Goal: Task Accomplishment & Management: Manage account settings

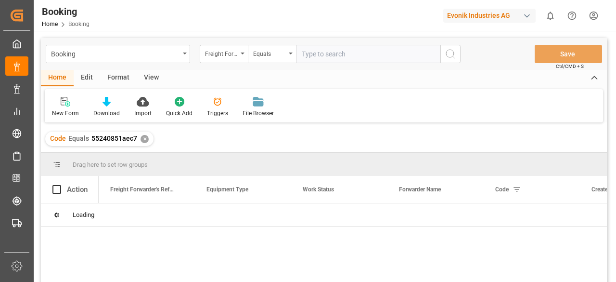
click at [230, 52] on div "Freight Forwarder's Reference No." at bounding box center [221, 52] width 33 height 11
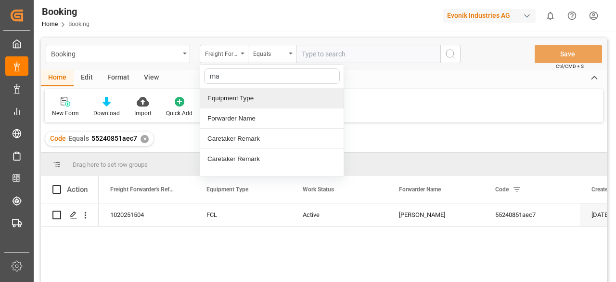
type input "mai"
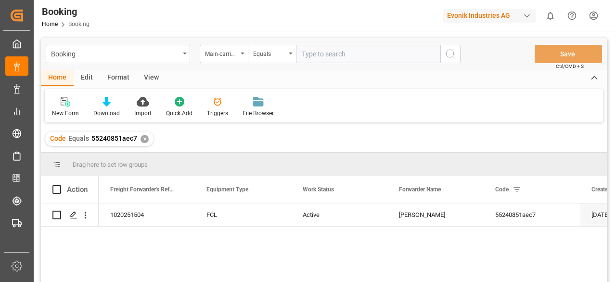
click at [319, 50] on input "text" at bounding box center [368, 54] width 144 height 18
paste input "7001212670"
type input "7001212670"
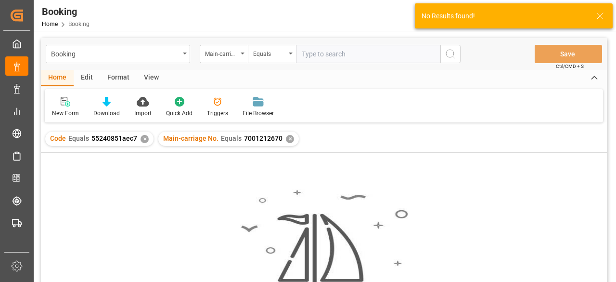
click at [145, 141] on div "✕" at bounding box center [145, 139] width 8 height 8
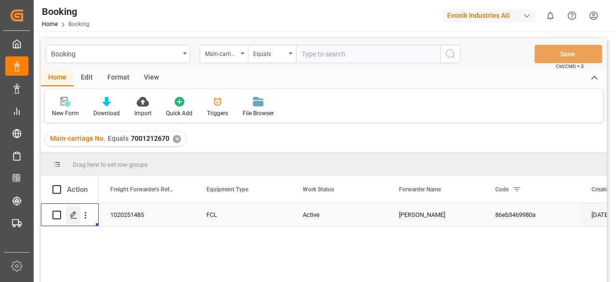
click at [72, 216] on polygon "Press SPACE to select this row." at bounding box center [73, 214] width 5 height 5
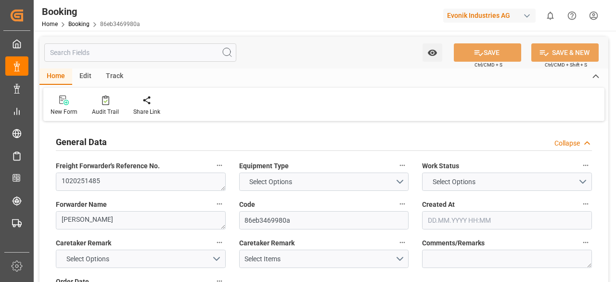
type input "7001215813"
type input "EUNWC"
type input "THBKK"
type input "[DATE] 06:20"
type input "[DATE]"
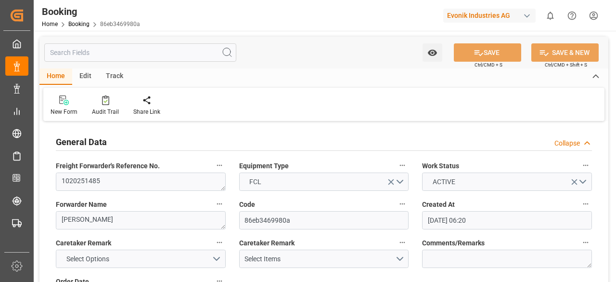
type input "[DATE]"
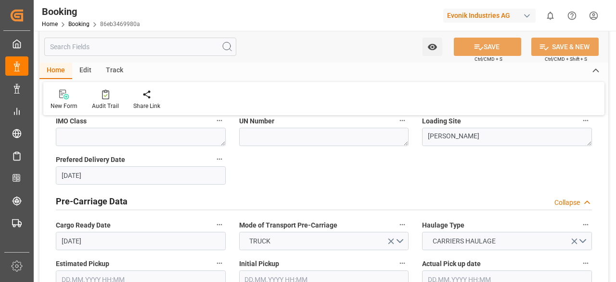
scroll to position [419, 0]
click at [121, 44] on input "text" at bounding box center [140, 47] width 192 height 18
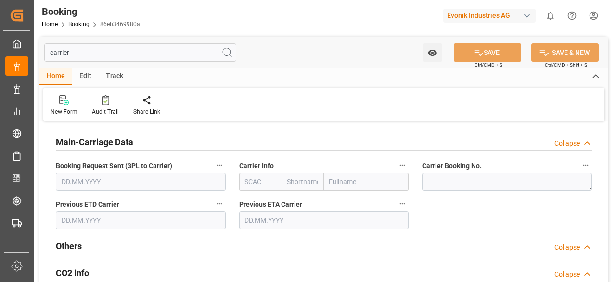
scroll to position [1, 0]
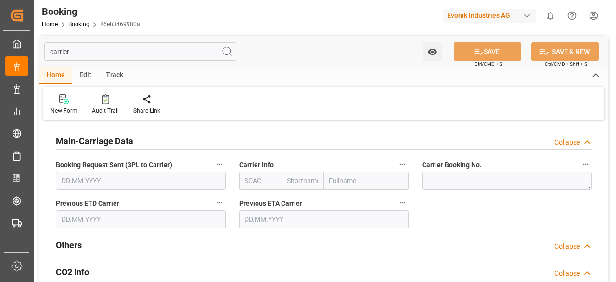
type input "carrier"
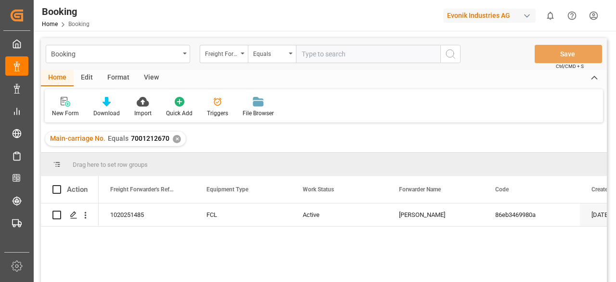
click at [176, 137] on div "✕" at bounding box center [177, 139] width 8 height 8
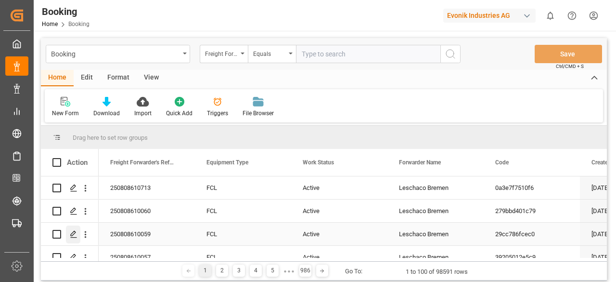
click at [70, 234] on icon "Press SPACE to select this row." at bounding box center [74, 234] width 8 height 8
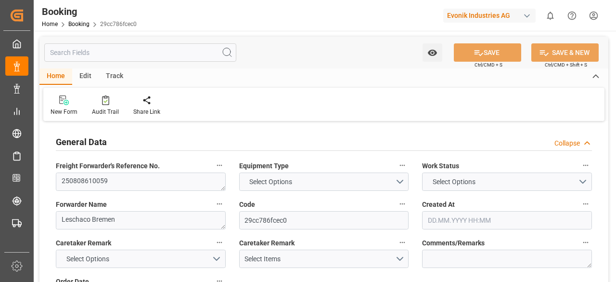
type input "7001204191"
type input "9778791"
type input "Hapag [PERSON_NAME]"
type input "Hapag [PERSON_NAME] Aktiengesellschaft"
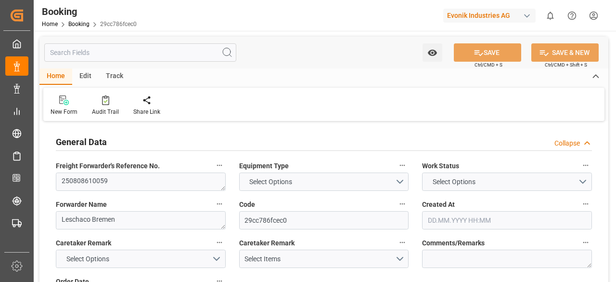
type input "NLRTM"
type input "KRPUS"
type input "CNSHG"
type input "NLRTM"
type input "KRPUS"
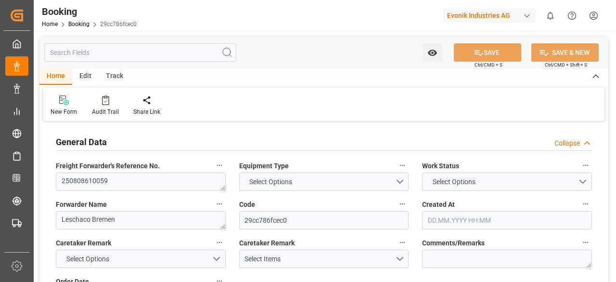
type input "9430399"
type input "25.06.2025 08:40"
type input "25.06.2025"
type input "01.10.2025"
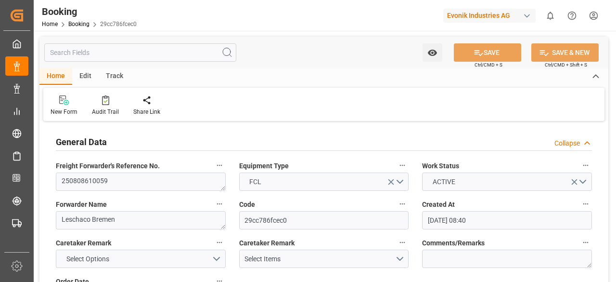
type input "28.07.2025"
type input "28.06.2025"
type input "28.07.2025"
type input "10.08.2025 08:00"
type input "03.08.2025 00:00"
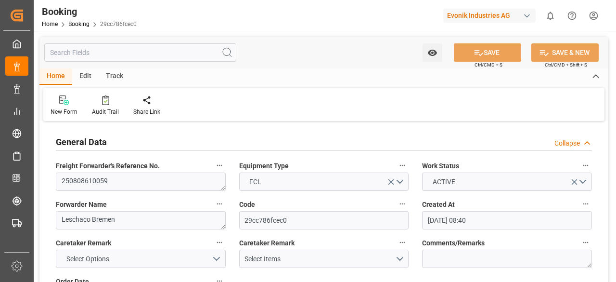
type input "10.08.2025 10:00"
type input "05.08.2025 01:36"
type input "28.09.2025 23:00"
type input "21.09.2025 00:00"
type input "20.09.2025 16:00"
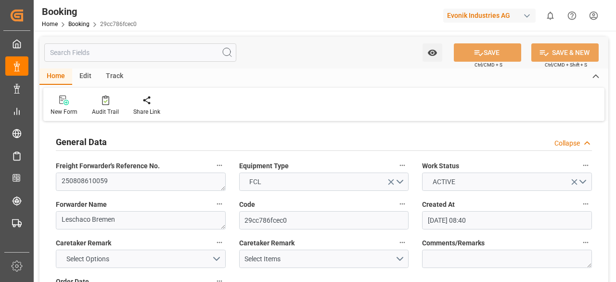
type input "15.09.2025 00:00"
type input "25.09.2025 11:00"
type input "18.09.2025 00:00"
type input "28.07.2025"
type input "25.07.2025 14:38"
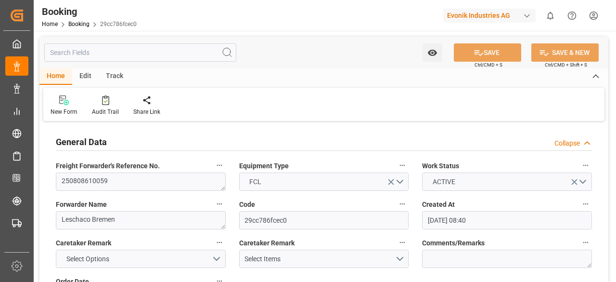
type input "29.07.2025 12:00"
type input "31.07.2025 12:00"
type input "09.08.2025 07:37"
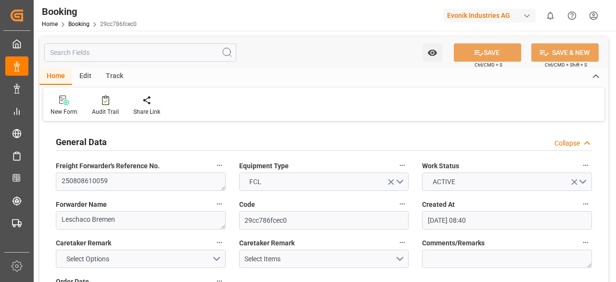
type input "10.08.2025 14:00"
type input "10.08.2025 11:09"
type input "20.09.2025 16:00"
type input "21.09.2025 00:57"
type input "25.09.2025 11:00"
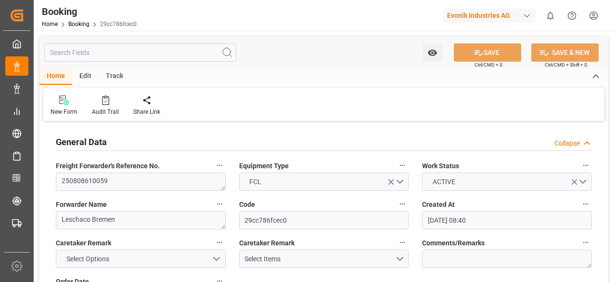
type input "28.09.2025 23:00"
type input "29.09.2025 12:33"
type input "03.10.2025 12:33"
click at [98, 55] on input "text" at bounding box center [140, 52] width 192 height 18
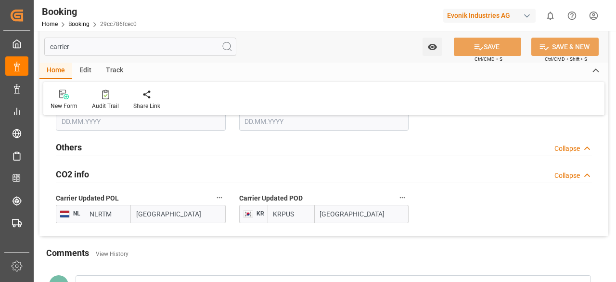
scroll to position [98, 0]
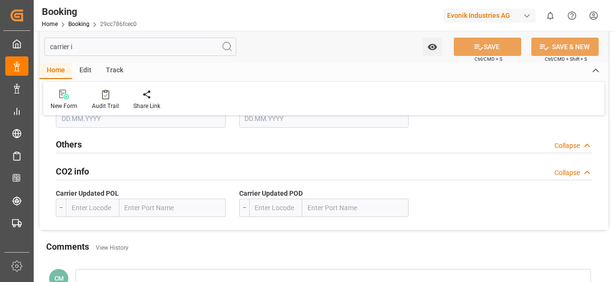
type input "carrier"
type textarea "55393962"
type input "NLRTM"
type input "ROTTERDAM"
type input "KRPUS"
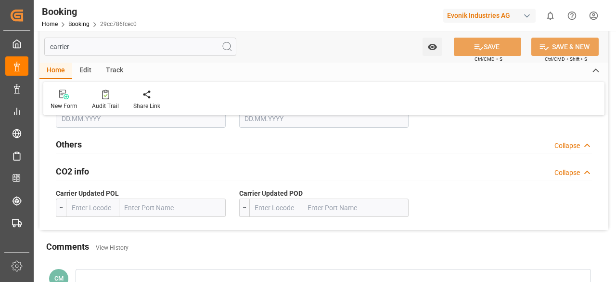
type input "BUSAN"
type input "28.06.2025"
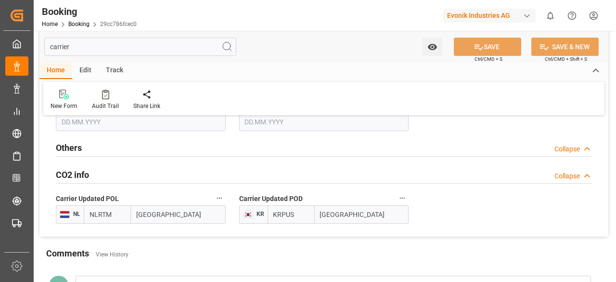
type input "carrier"
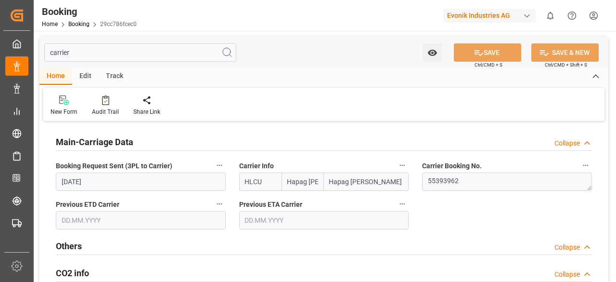
scroll to position [5, 0]
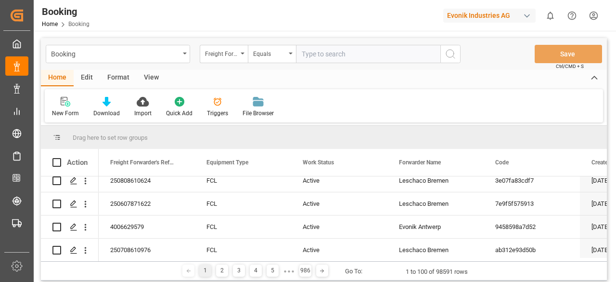
scroll to position [379, 0]
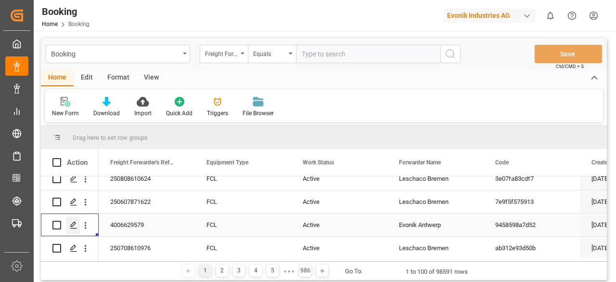
click at [73, 224] on icon "Press SPACE to select this row." at bounding box center [74, 225] width 8 height 8
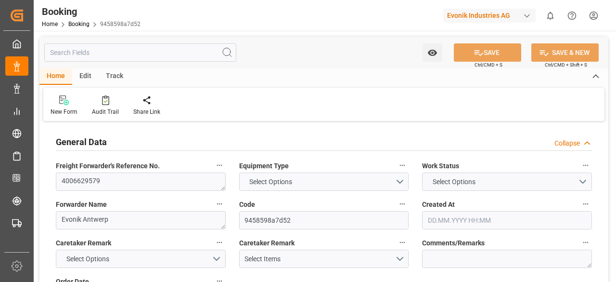
type input "0"
type input "9312810"
type input "Hyundai"
type input "Hyundai Merchant Marine Co.Ltd."
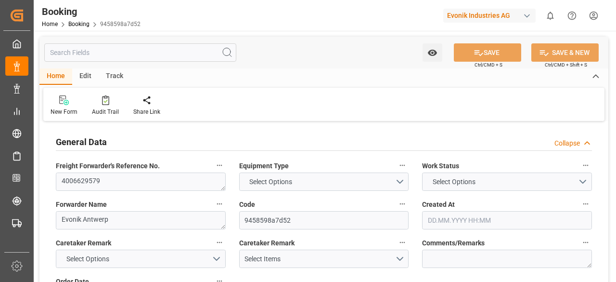
type input "NLRTM"
type input "JPNGO"
type input "NLRTM"
type input "JPNGO"
type input "9312810"
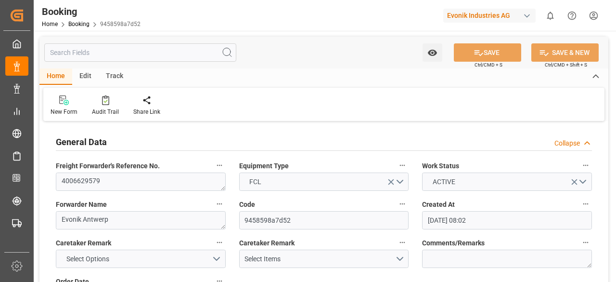
type input "12.06.2025 08:02"
type input "12.06.2025"
type input "07.08.2025"
type input "17.06.2025"
type input "20.07.2025 00:00"
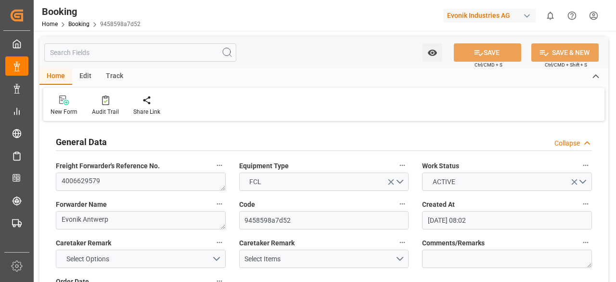
type input "20.07.2025 00:00"
type input "20.07.2025 13:56"
type input "10.07.2025 16:36"
type input "09.09.2025 08:00"
type input "[DATE] 00:00"
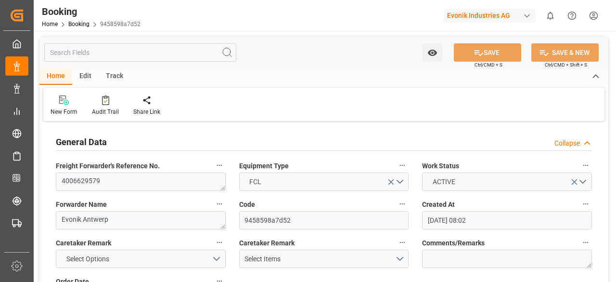
type input "09.07.2025 21:45"
type input "18.07.2025 14:43"
type input "20.07.2025 13:29"
type input "09.09.2025 08:00"
type input "09.09.2025 11:59"
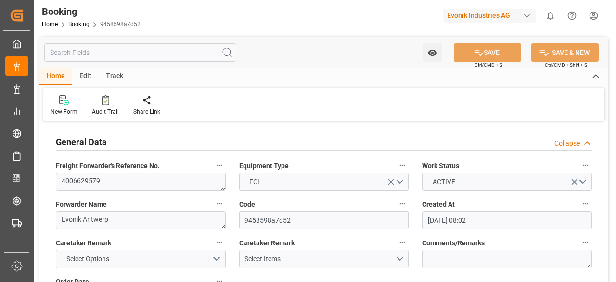
type input "09.09.2025 16:00"
type input "08.09.2025 20:56"
type input "15.09.2025 16:00"
type input "14.09.2025 20:56"
type input "13.09.2025 11:59"
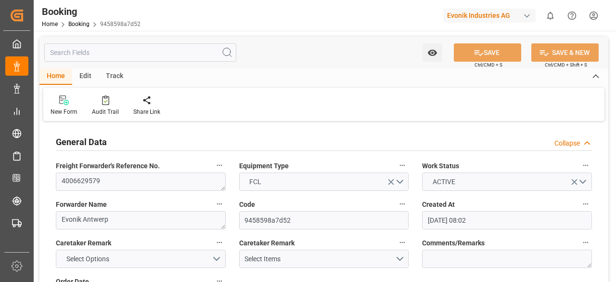
type input "16.09.2025 17:00"
type input "15.09.2025 21:56"
click at [91, 55] on input "text" at bounding box center [140, 52] width 192 height 18
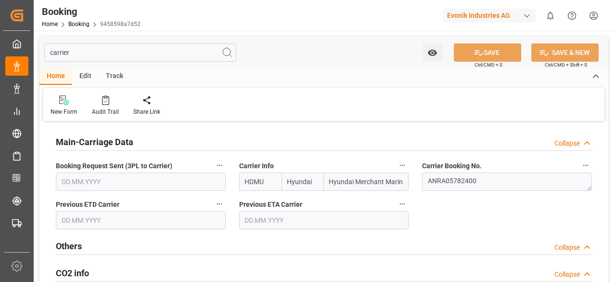
scroll to position [2, 0]
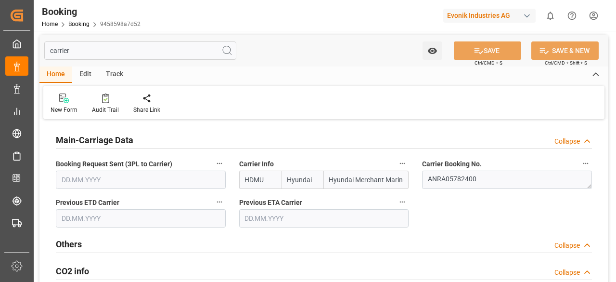
type input "carrier"
click at [401, 158] on button "Carrier Info" at bounding box center [402, 163] width 13 height 13
click at [413, 164] on icon at bounding box center [409, 163] width 10 height 10
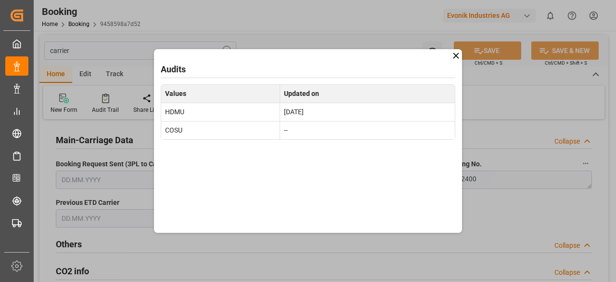
click at [459, 56] on icon at bounding box center [456, 56] width 10 height 10
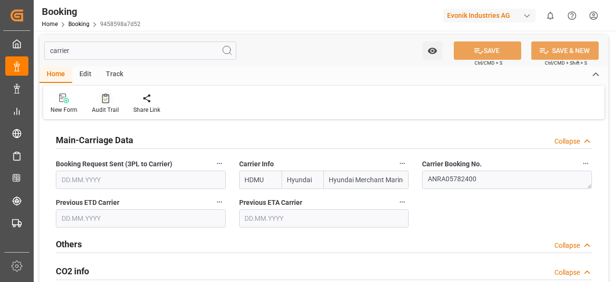
click at [104, 97] on icon at bounding box center [105, 98] width 7 height 10
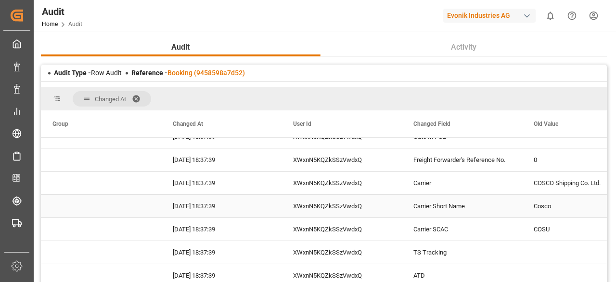
scroll to position [1352, 0]
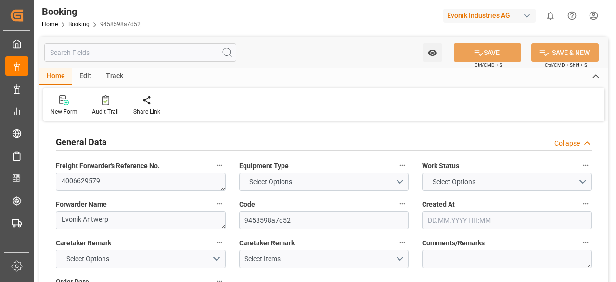
type input "0"
type input "9312810"
type input "Hyundai"
type input "Hyundai Merchant Marine Co.Ltd."
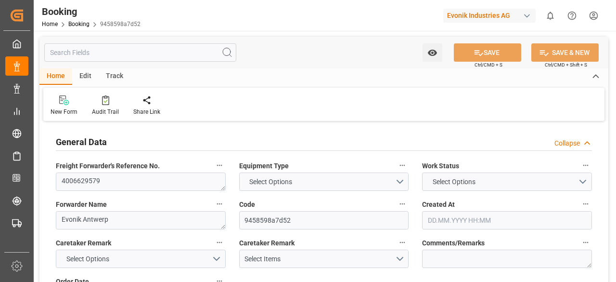
type input "NLRTM"
type input "JPNGO"
type input "NLRTM"
type input "JPNGO"
type input "9312810"
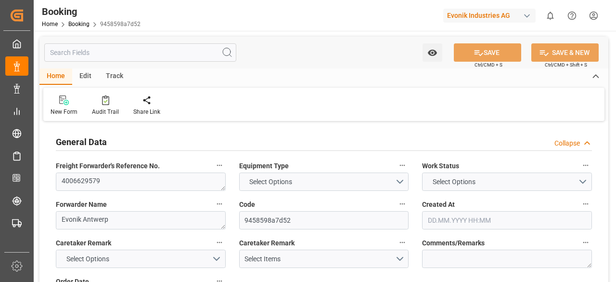
type input "12.06.2025 08:02"
type input "12.06.2025"
type input "07.08.2025"
type input "17.06.2025"
type input "20.07.2025 00:00"
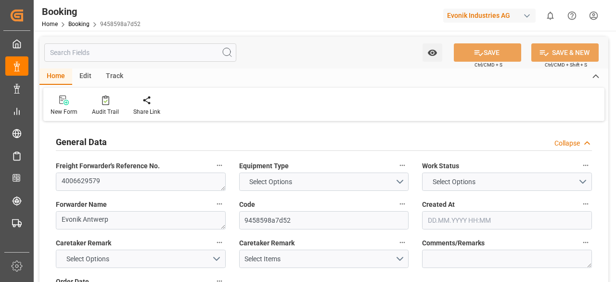
type input "20.07.2025 00:00"
type input "20.07.2025 13:56"
type input "10.07.2025 16:36"
type input "09.09.2025 08:00"
type input "[DATE] 00:00"
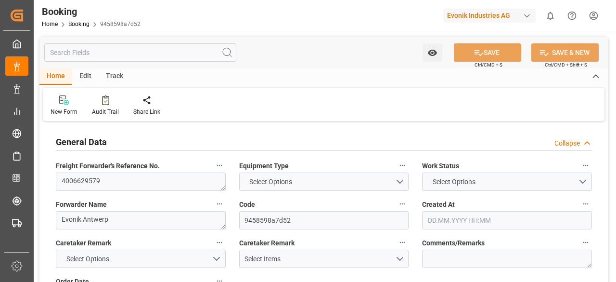
type input "09.07.2025 21:45"
type input "18.07.2025 14:43"
type input "20.07.2025 13:29"
type input "09.09.2025 08:00"
type input "09.09.2025 11:59"
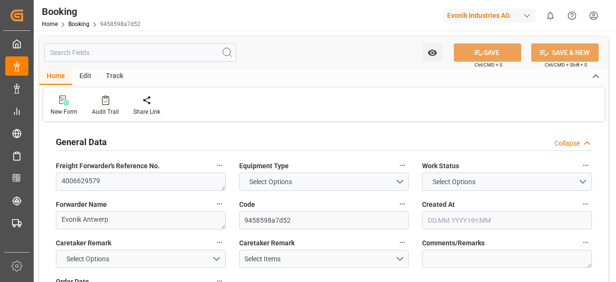
type input "09.09.2025 16:00"
type input "08.09.2025 20:56"
type input "15.09.2025 16:00"
type input "14.09.2025 20:56"
type input "13.09.2025 11:59"
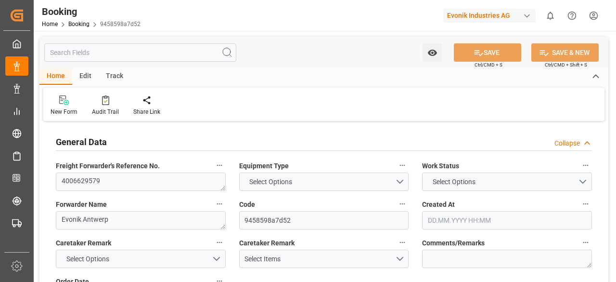
type input "16.09.2025 17:00"
type input "15.09.2025 21:56"
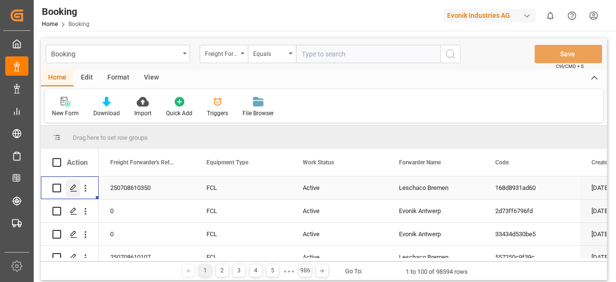
click at [69, 191] on div "Press SPACE to select this row." at bounding box center [73, 188] width 14 height 18
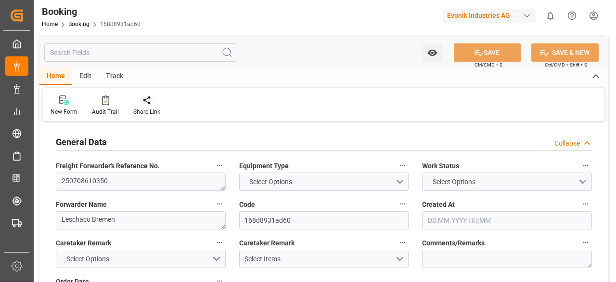
type input "4006633327"
type input "9631967"
type input "CMACGM"
type input "CMA CGM Group"
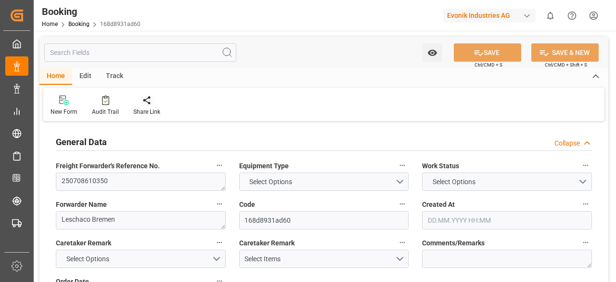
type input "DEHAM"
type input "TWKEL"
type input "CNSGH"
type input "CNSHG"
type input "DEHAM"
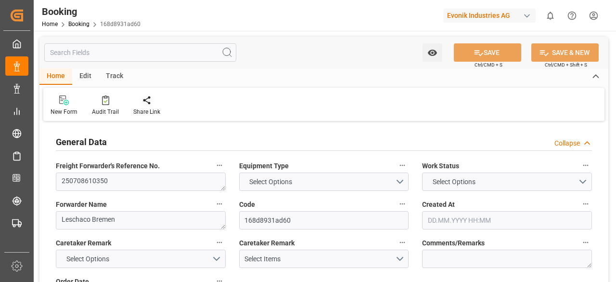
type input "TWKEL"
type input "9632026"
type input "9172313"
type input "13.06.2025 08:03"
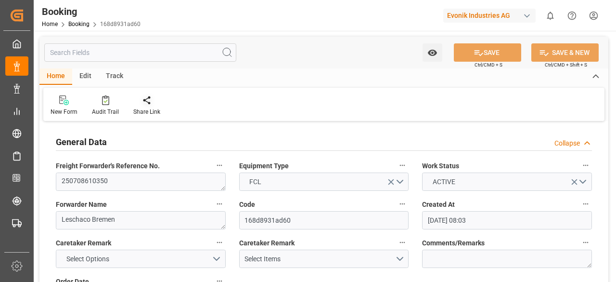
type input "13.06.2025"
type input "31.08.2025"
type input "10.07.2025"
type input "07.08.2025"
type input "23.07.2025 23:18"
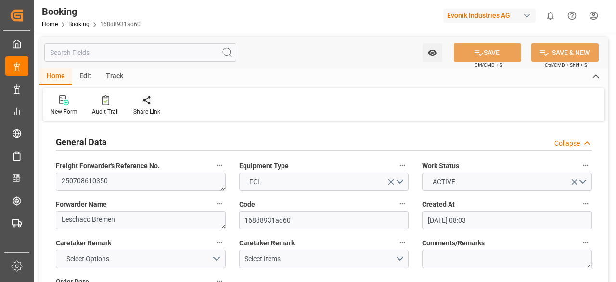
type input "23.07.2025 00:00"
type input "24.07.2025 00:18"
type input "18.07.2025 13:18"
type input "10.10.2025 15:00"
type input "27.09.2025 00:00"
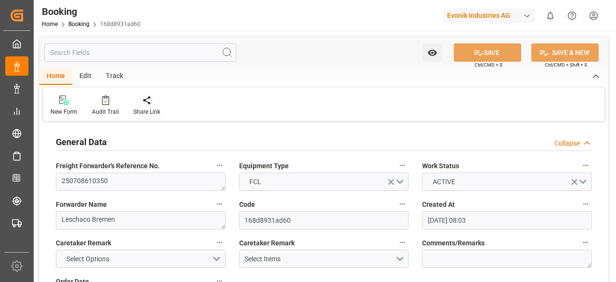
type input "18.09.2025 00:00"
type input "09.10.2025 07:00"
type input "25.09.2025 00:00"
type input "18.09.2025 00:00"
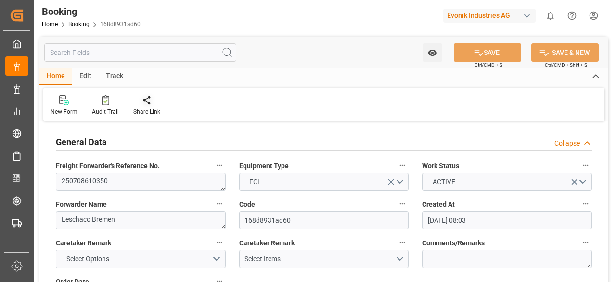
type input "09.10.2025 07:00"
type input "07.08.2025"
type input "10.07.2025 06:56"
type input "23.07.2025 17:40"
type input "23.07.2025 23:18"
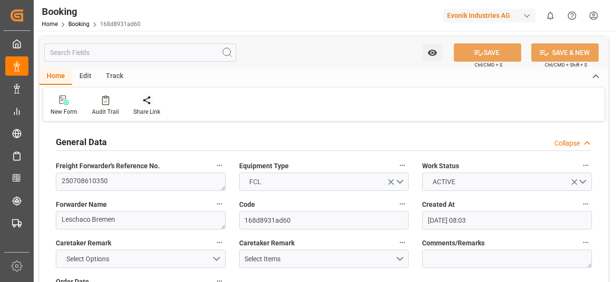
type input "23.07.2025 22:48"
type input "18.09.2025 00:00"
type input "18.09.2025 08:57"
type input "09.10.2025 07:00"
type input "18.09.2025 00:00"
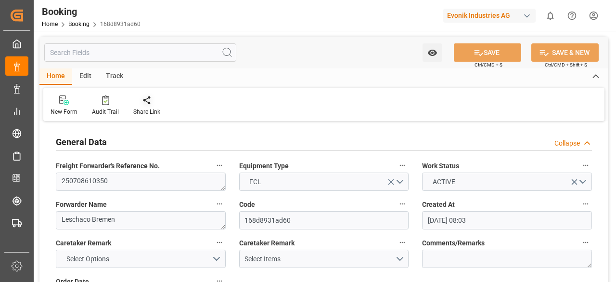
type input "18.09.2025 08:57"
type input "09.10.2025 09:00"
type input "10.10.2025 15:00"
type input "10.10.2025 22:47"
type input "14.10.2025 22:47"
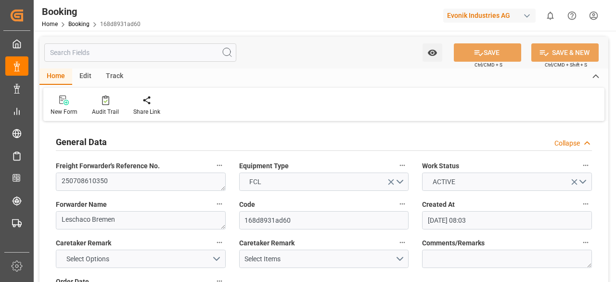
click at [134, 55] on input "text" at bounding box center [140, 52] width 192 height 18
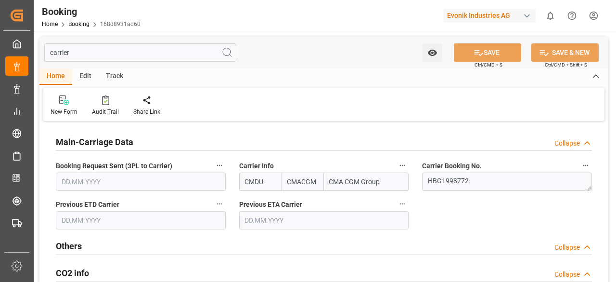
type input "carrier"
click at [403, 163] on icon "button" at bounding box center [403, 165] width 8 height 8
click at [405, 166] on icon at bounding box center [409, 165] width 10 height 10
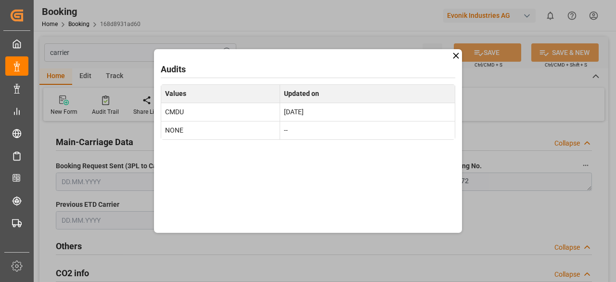
click at [455, 54] on icon at bounding box center [456, 56] width 6 height 6
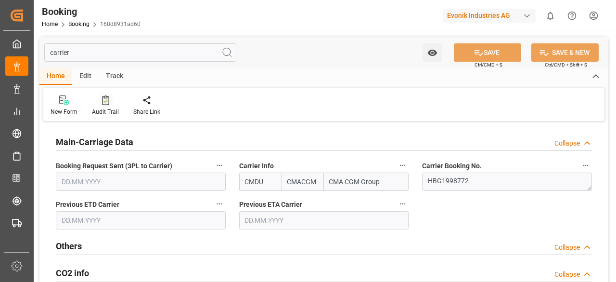
click at [102, 99] on icon at bounding box center [105, 100] width 7 height 10
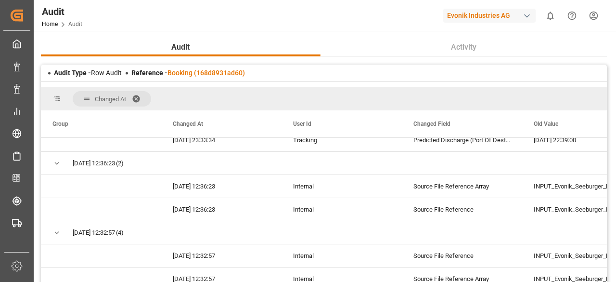
scroll to position [1073, 0]
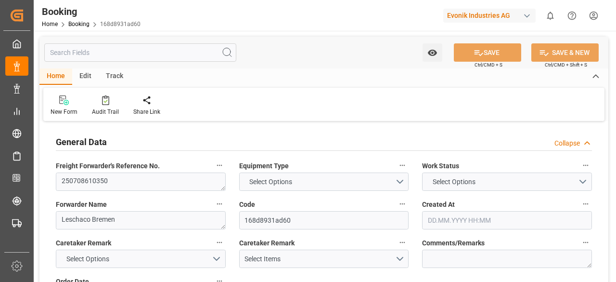
type input "4006633327"
type input "9631967"
type input "CMACGM"
type input "CMA CGM Group"
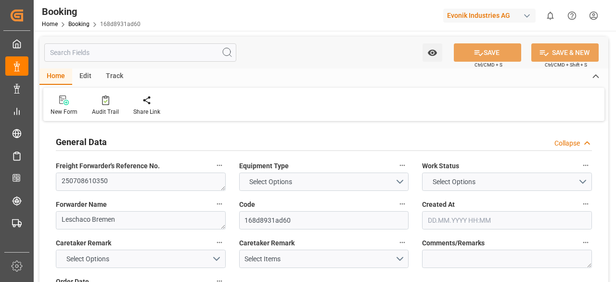
type input "DEHAM"
type input "TWKEL"
type input "CNSGH"
type input "CNSHG"
type input "DEHAM"
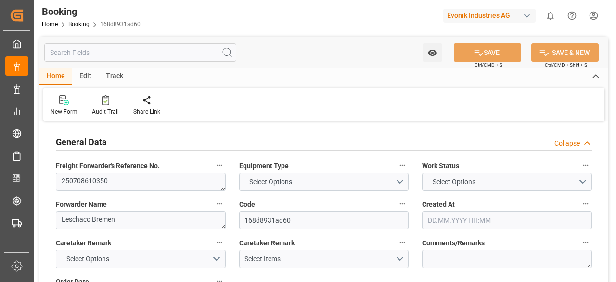
type input "TWKEL"
type input "9632026"
type input "9172313"
type input "13.06.2025 08:03"
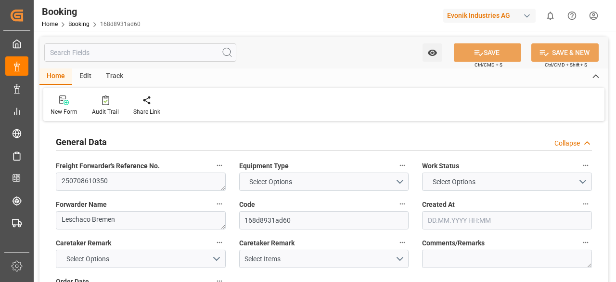
type input "13.06.2025"
type input "31.08.2025"
type input "10.07.2025"
type input "07.08.2025"
type input "23.07.2025 23:18"
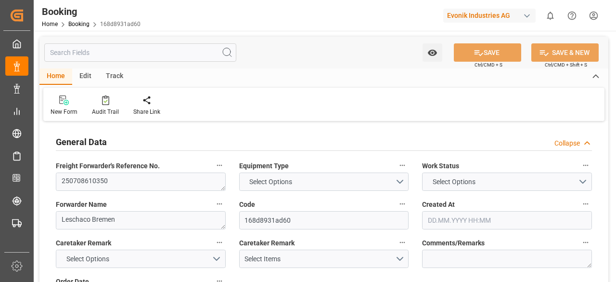
type input "23.07.2025 00:00"
type input "24.07.2025 00:18"
type input "18.07.2025 13:18"
type input "10.10.2025 15:00"
type input "27.09.2025 00:00"
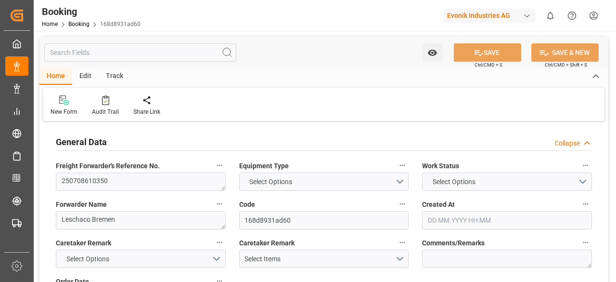
type input "18.09.2025 00:00"
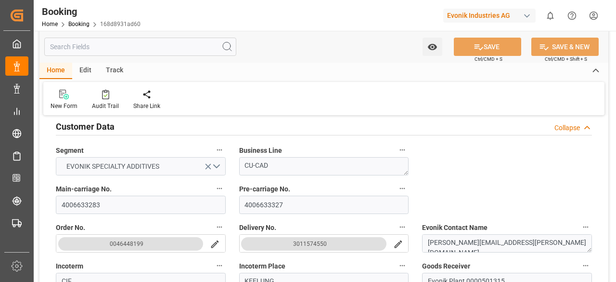
scroll to position [279, 0]
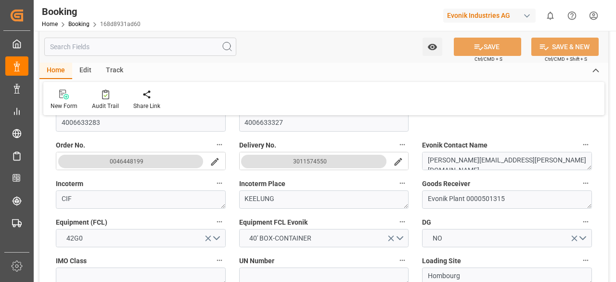
click at [110, 52] on input "text" at bounding box center [140, 47] width 192 height 18
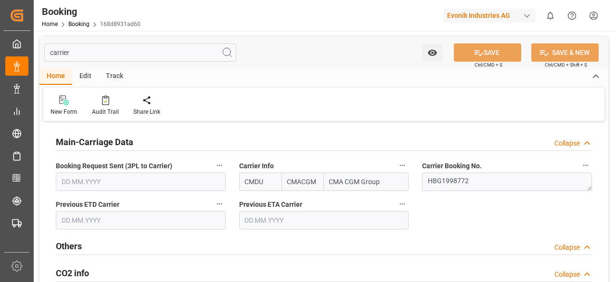
scroll to position [0, 0]
click at [403, 161] on icon "button" at bounding box center [403, 165] width 8 height 8
click at [406, 164] on icon at bounding box center [409, 165] width 10 height 10
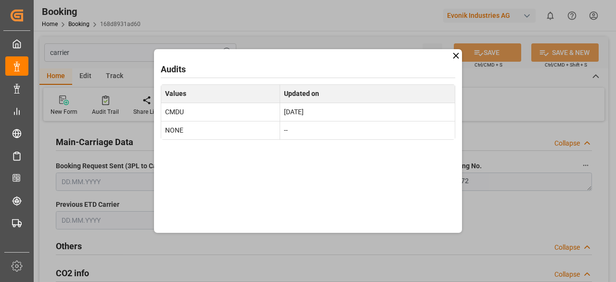
click at [456, 55] on icon at bounding box center [456, 56] width 6 height 6
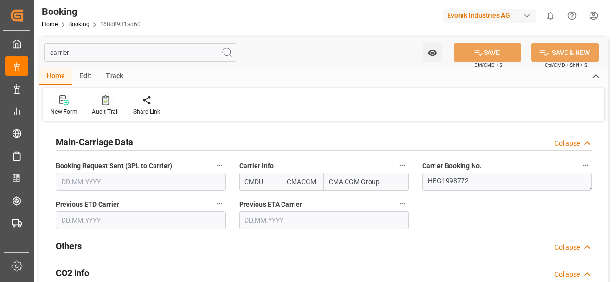
click at [95, 100] on div at bounding box center [105, 100] width 27 height 10
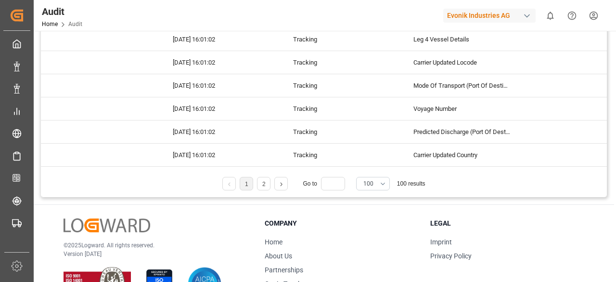
scroll to position [124, 0]
click at [265, 182] on link "2" at bounding box center [263, 184] width 3 height 7
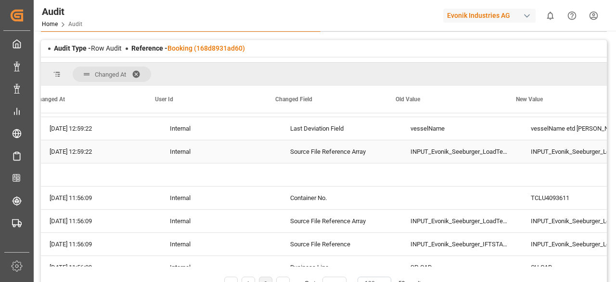
scroll to position [0, 0]
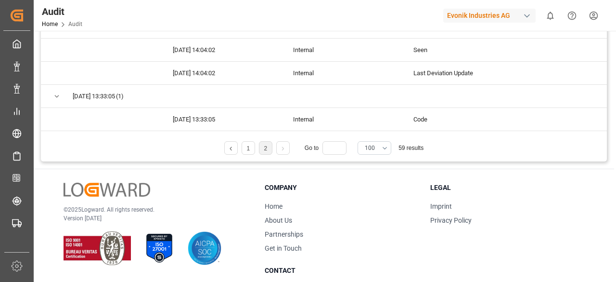
click at [283, 150] on link at bounding box center [283, 147] width 13 height 13
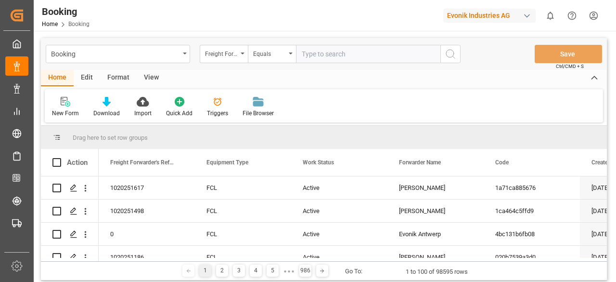
click at [234, 60] on div "Freight Forwarder's Reference No." at bounding box center [224, 54] width 48 height 18
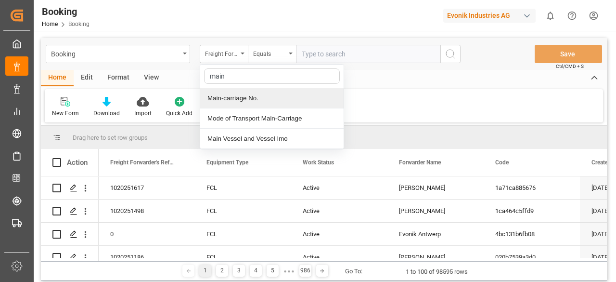
click at [248, 103] on div "Main-carriage No." at bounding box center [271, 98] width 143 height 20
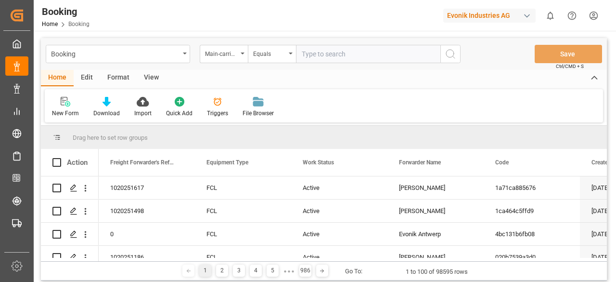
click at [327, 55] on input "text" at bounding box center [368, 54] width 144 height 18
paste input "7001223961"
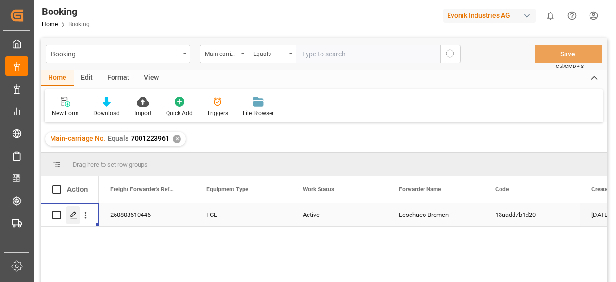
click at [69, 214] on div "Press SPACE to select this row." at bounding box center [73, 215] width 14 height 18
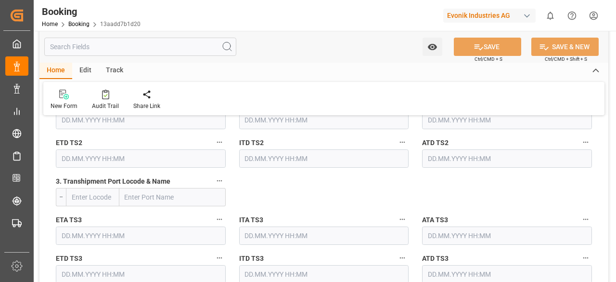
click at [116, 51] on input "text" at bounding box center [140, 47] width 192 height 18
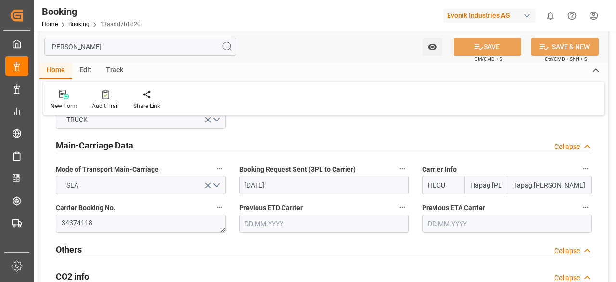
click at [134, 157] on div "Main-Carriage Data Collapse" at bounding box center [324, 145] width 550 height 27
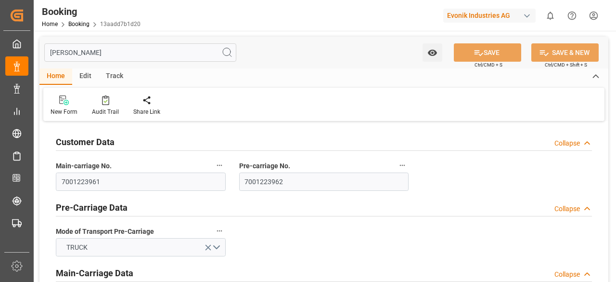
click at [78, 53] on input "[PERSON_NAME]" at bounding box center [140, 52] width 192 height 18
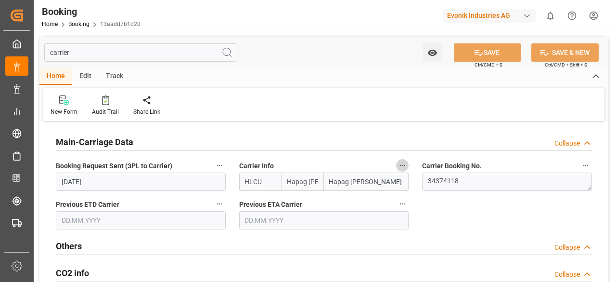
click at [406, 169] on button "Carrier Info" at bounding box center [402, 165] width 13 height 13
click at [414, 161] on li "Audits" at bounding box center [420, 165] width 49 height 16
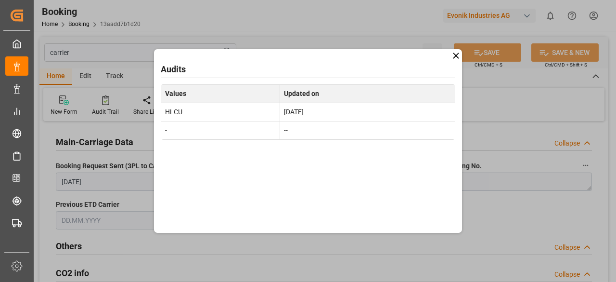
click at [455, 53] on icon at bounding box center [456, 56] width 10 height 10
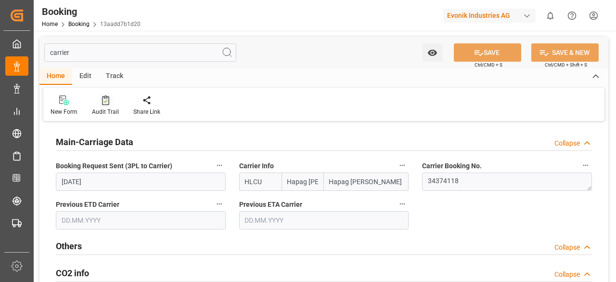
click at [105, 102] on icon at bounding box center [105, 100] width 7 height 10
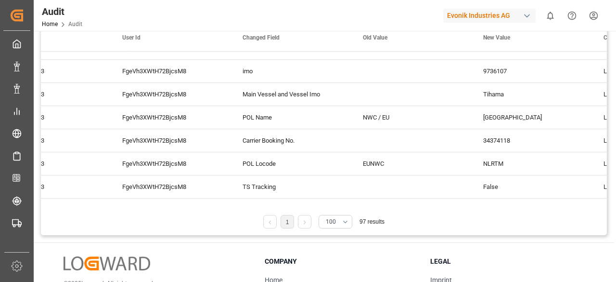
scroll to position [1025, 0]
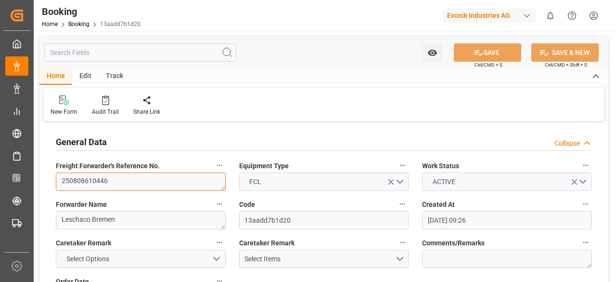
drag, startPoint x: 113, startPoint y: 184, endPoint x: 44, endPoint y: 174, distance: 69.0
click at [103, 103] on icon at bounding box center [105, 100] width 7 height 10
click at [109, 101] on div at bounding box center [105, 100] width 27 height 10
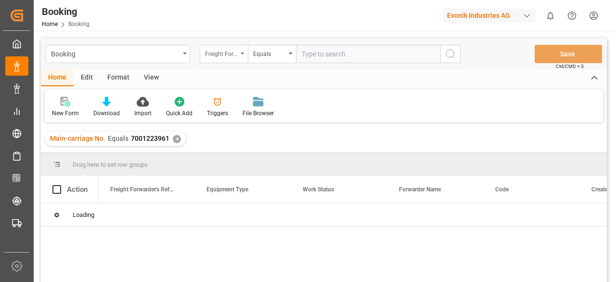
click at [237, 55] on div "Freight Forwarder's Reference No." at bounding box center [221, 52] width 33 height 11
click at [244, 53] on icon "open menu" at bounding box center [243, 53] width 4 height 2
click at [175, 140] on div "✕" at bounding box center [177, 139] width 8 height 8
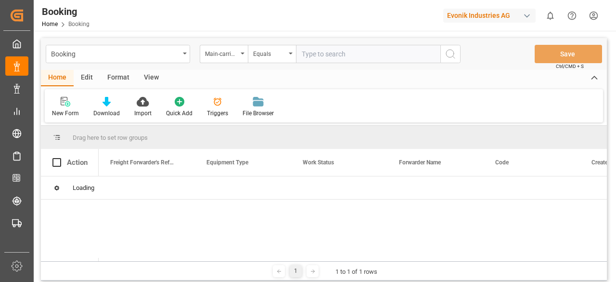
click at [331, 55] on input "text" at bounding box center [368, 54] width 144 height 18
paste input "7001234875"
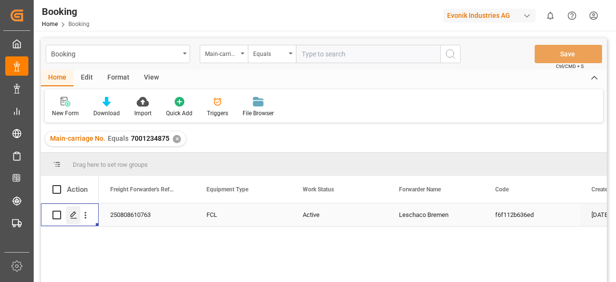
click at [76, 213] on icon "Press SPACE to select this row." at bounding box center [74, 215] width 8 height 8
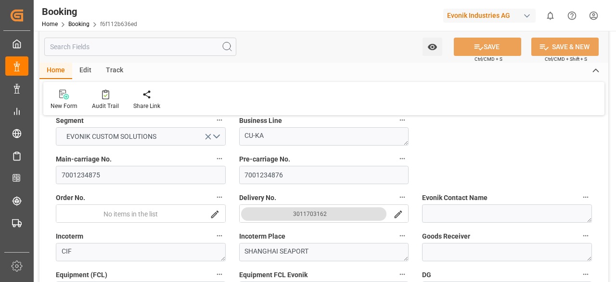
scroll to position [225, 0]
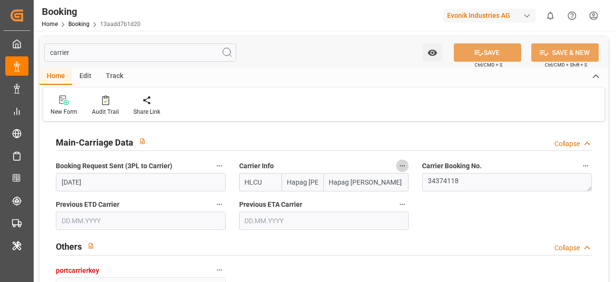
click at [401, 162] on icon "button" at bounding box center [403, 166] width 8 height 8
click at [408, 178] on icon at bounding box center [409, 181] width 10 height 10
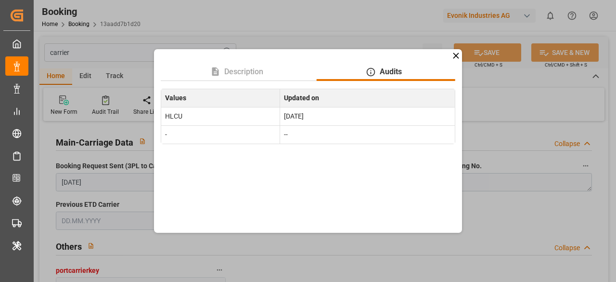
click at [457, 59] on icon at bounding box center [456, 56] width 10 height 10
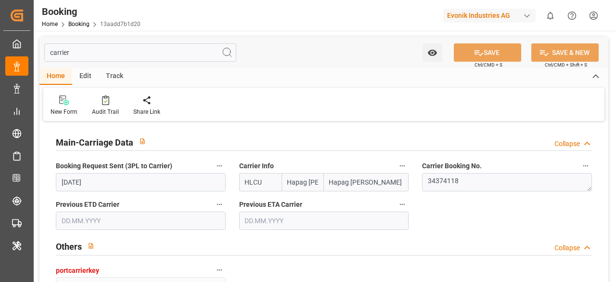
click at [141, 52] on input "carrier" at bounding box center [140, 52] width 192 height 18
type input "c"
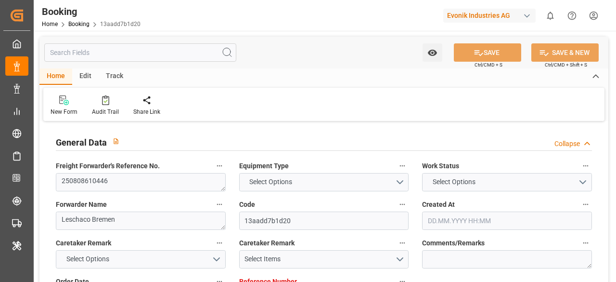
type input "01.08.2025"
type input "9736107"
type input "NLRTM"
type input "SGSIN"
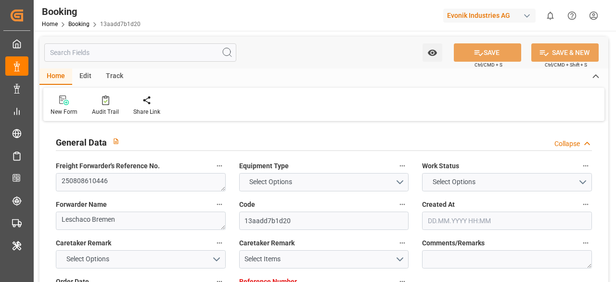
type input "0"
type input "9736107"
type input "16.07.2025 09:26"
type input "[DATE]"
type input "20.09.2025"
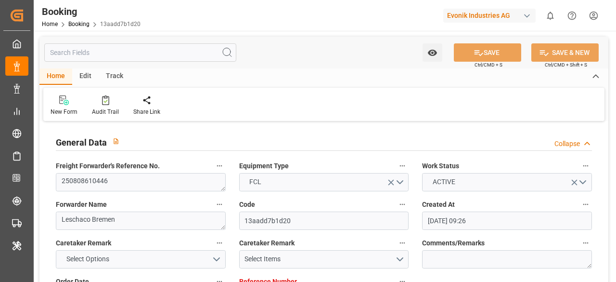
type input "18.07.2025"
type input "08.08.2025 00:00"
type input "08.08.2025 12:44"
type input "05.08.2025 12:18"
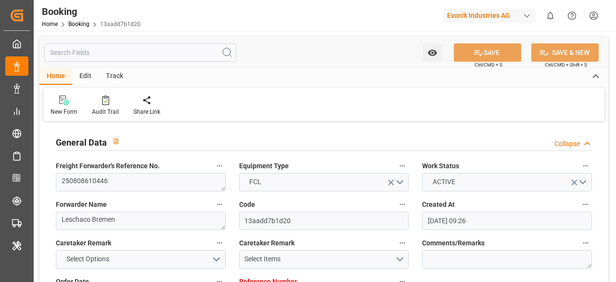
type input "12.09.2025 04:00"
type input "[DATE] 00:00"
type input "05.08.2025"
type input "18.08.2025 11:12"
type input "[DATE]"
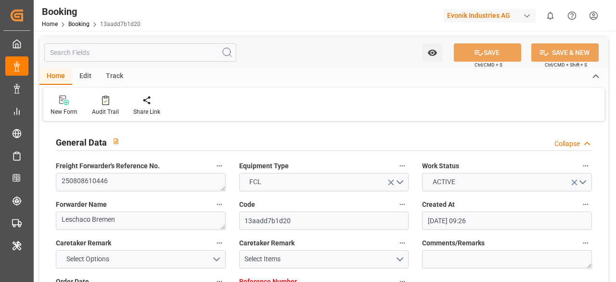
type input "04.08.2025 15:19"
type input "07.08.2025 18:09"
type input "08.08.2025 22:24"
type input "12.09.2025 04:00"
type input "12.09.2025 16:22"
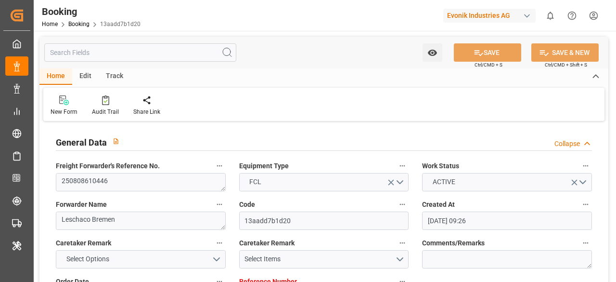
type input "16.09.2025 16:22"
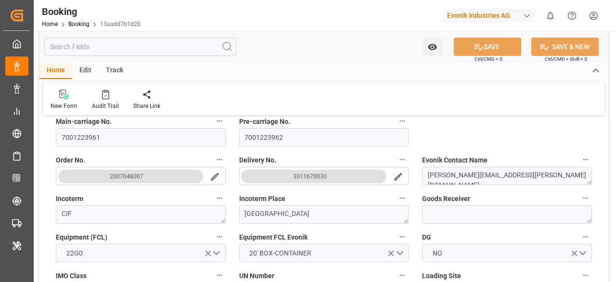
scroll to position [276, 0]
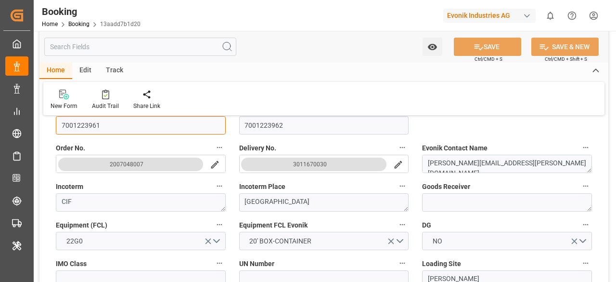
drag, startPoint x: 127, startPoint y: 127, endPoint x: 47, endPoint y: 121, distance: 80.1
click at [115, 44] on input "text" at bounding box center [140, 47] width 192 height 18
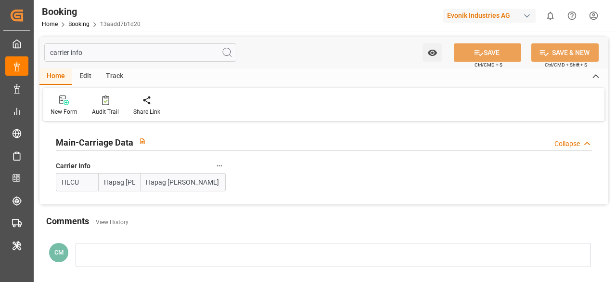
scroll to position [2, 0]
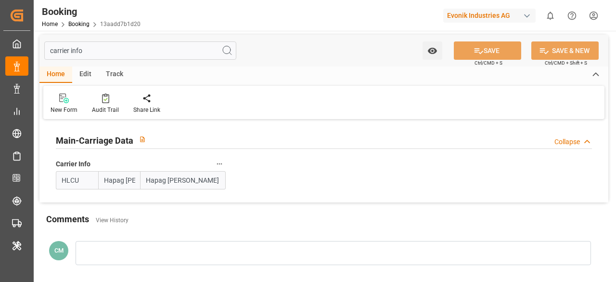
type input "carrier info"
click at [217, 166] on icon "button" at bounding box center [220, 164] width 8 height 8
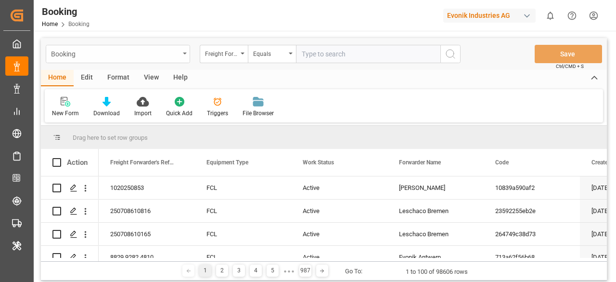
click at [180, 55] on div "Booking" at bounding box center [118, 54] width 144 height 18
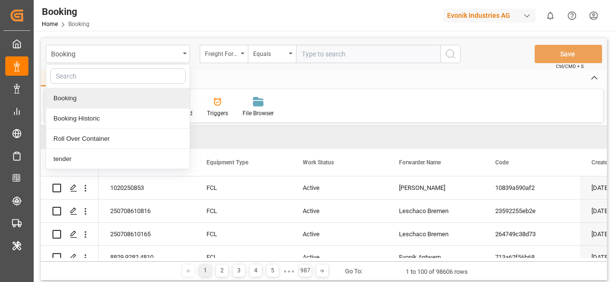
click at [320, 53] on input "text" at bounding box center [368, 54] width 144 height 18
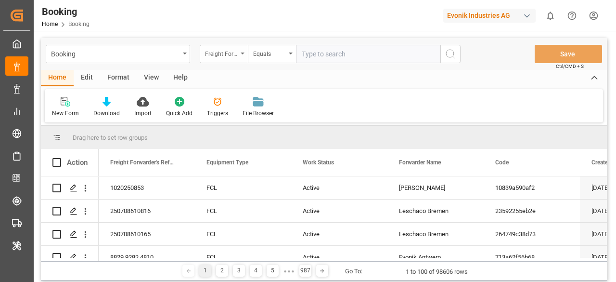
click at [240, 50] on div "Freight Forwarder's Reference No." at bounding box center [224, 54] width 48 height 18
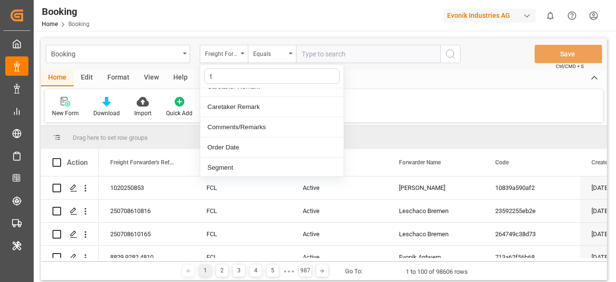
scroll to position [52, 0]
type input "t"
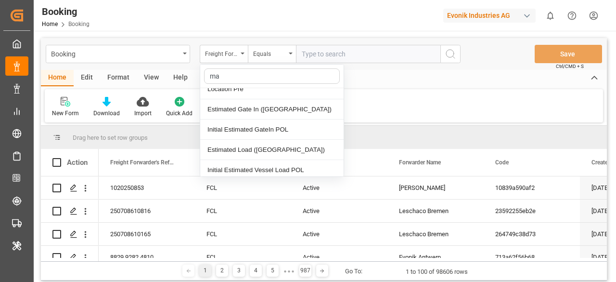
scroll to position [0, 0]
type input "mai"
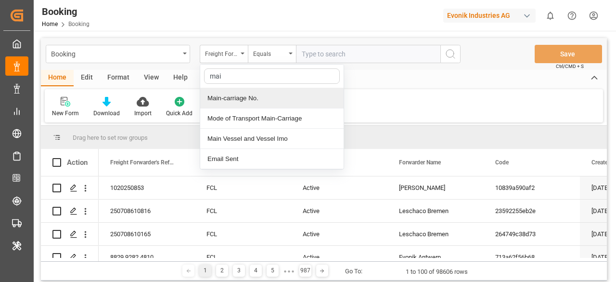
click at [250, 94] on div "Main-carriage No." at bounding box center [271, 98] width 143 height 20
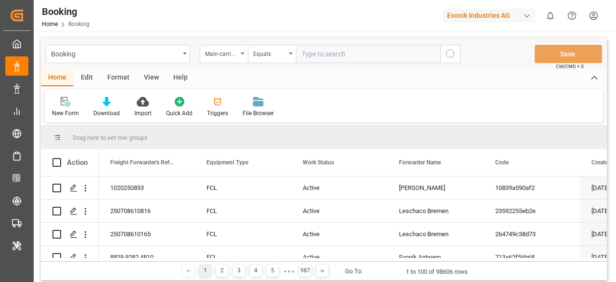
click at [314, 59] on input "text" at bounding box center [368, 54] width 144 height 18
paste input "7001212659"
type input "7001212659"
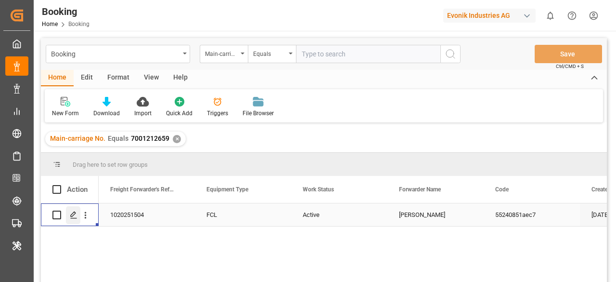
click at [67, 218] on div "Press SPACE to select this row." at bounding box center [73, 215] width 14 height 18
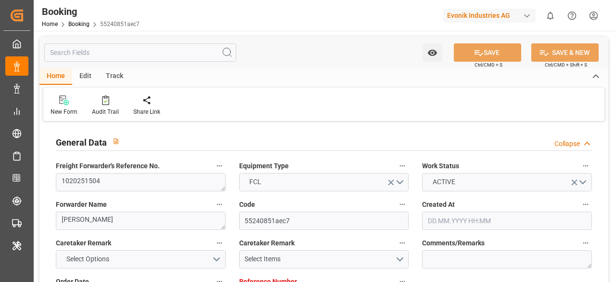
type input "7001227757"
type input "9619933"
type input "Hapag [PERSON_NAME]"
type input "Hapag [PERSON_NAME] Aktiengesellschaft"
type input "NLRTM"
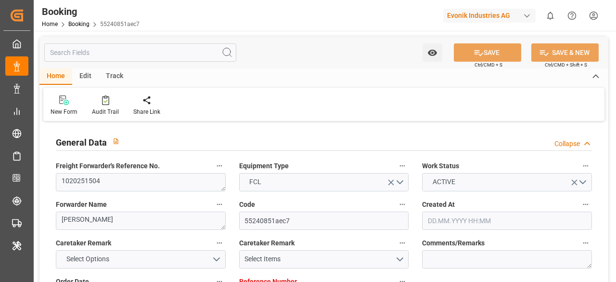
type input "MYPEN"
type input "MYTPP"
type input "0"
type input "21.07.2025 09:42"
type input "21.07.2025"
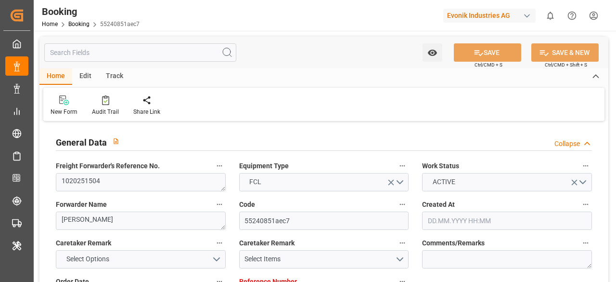
type input "17.09.2025"
type input "28.07.2025"
type input "[DATE] 00:00"
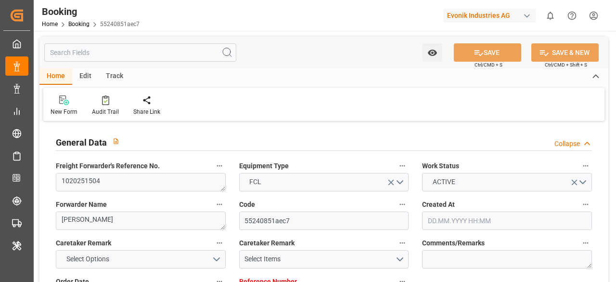
type input "[DATE] 00:00"
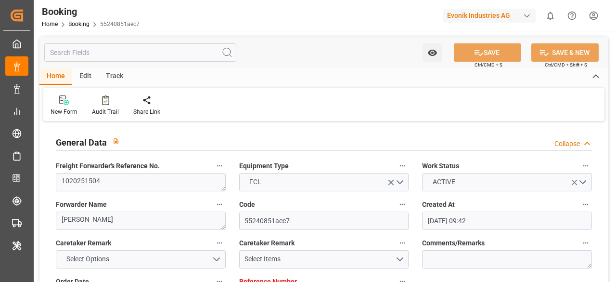
type input "[DATE] 00:00"
type input "[DATE]"
type input "18.08.2025 11:21"
click at [102, 99] on icon at bounding box center [105, 100] width 7 height 10
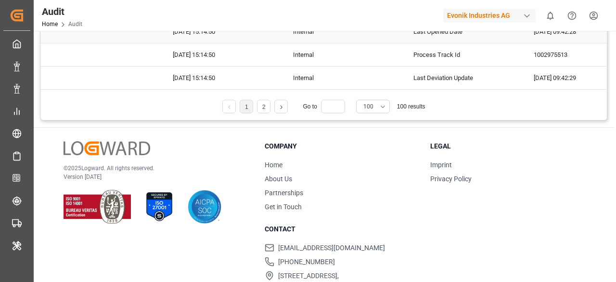
scroll to position [201, 0]
click at [268, 104] on li "2" at bounding box center [263, 106] width 13 height 13
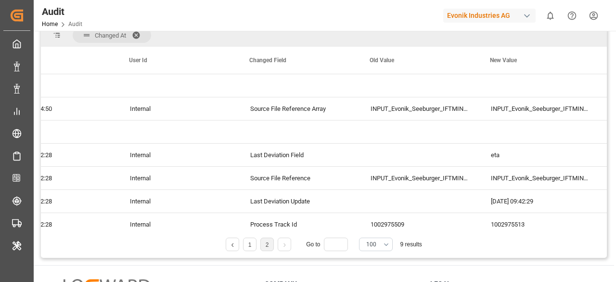
scroll to position [0, 0]
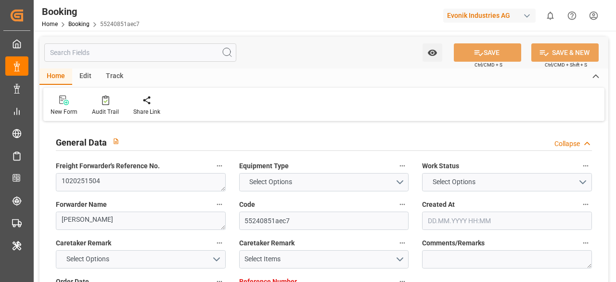
type input "7001227757"
type input "9619933"
type input "Hapag [PERSON_NAME]"
type input "Hapag [PERSON_NAME] Aktiengesellschaft"
type input "NLRTM"
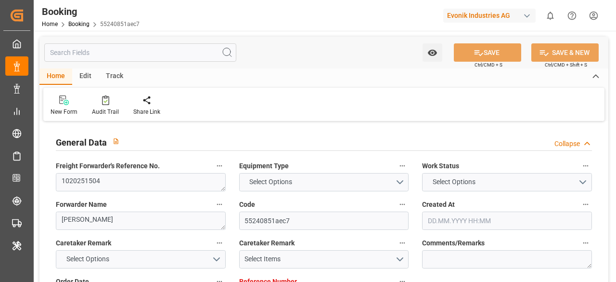
type input "MYPEN"
type input "MYTPP"
type input "0"
type input "21.07.2025 09:42"
type input "21.07.2025"
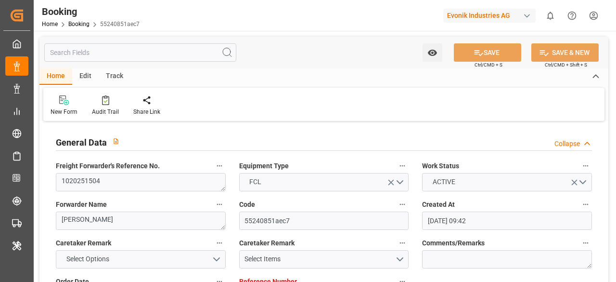
type input "17.09.2025"
type input "28.07.2025"
type input "[DATE] 00:00"
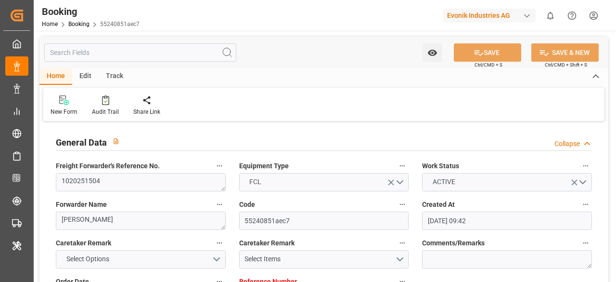
type input "[DATE] 00:00"
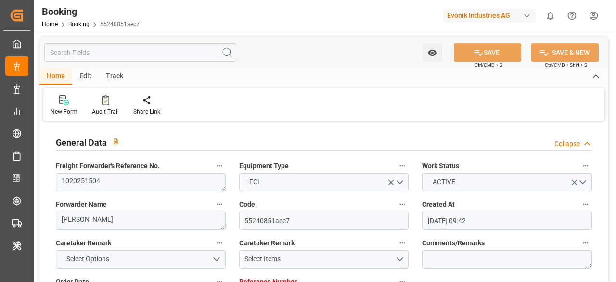
type input "[DATE] 00:00"
type input "[DATE]"
type input "18.08.2025 11:21"
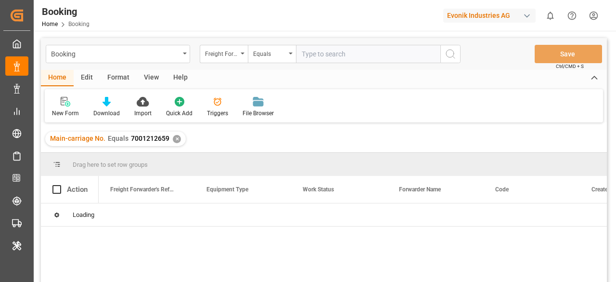
click at [177, 141] on div "✕" at bounding box center [177, 139] width 8 height 8
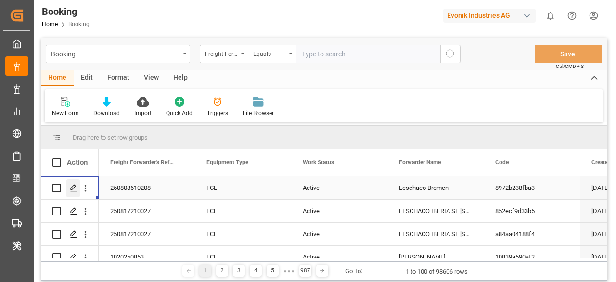
click at [70, 187] on icon "Press SPACE to select this row." at bounding box center [74, 188] width 8 height 8
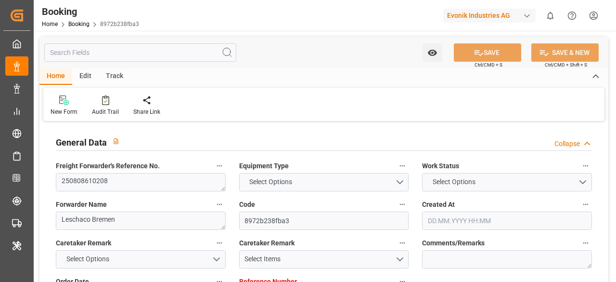
type input "4006660144"
type input "9619440"
type input "Hapag [PERSON_NAME]"
type input "Hapag [PERSON_NAME] Aktiengesellschaft"
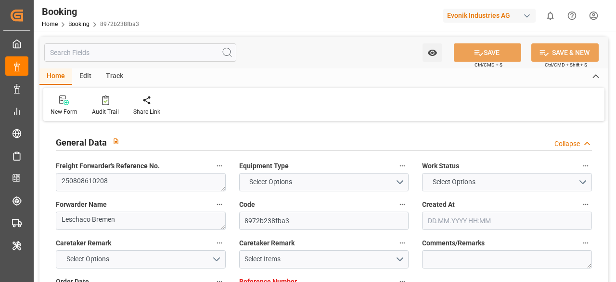
type input "DEBRV"
type input "ARBUE"
type input "BEANR"
type input "0"
type input "DEBRV"
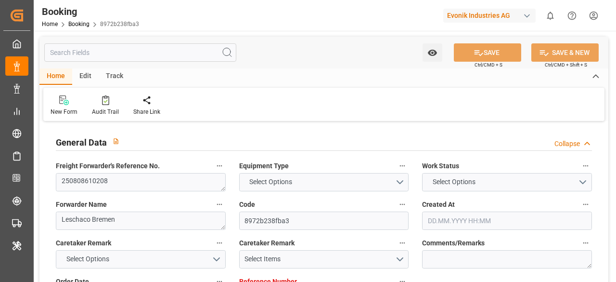
type input "ARBUE"
type input "9770749"
type input "08.07.2025 10:42"
type input "[DATE]"
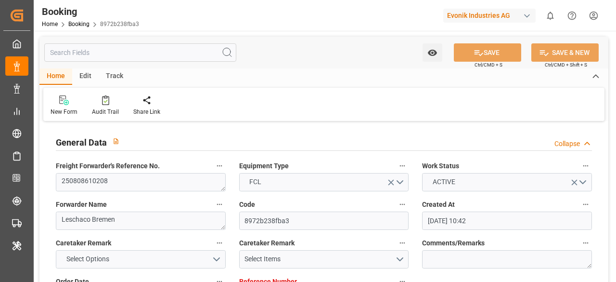
type input "15.09.2025"
type input "11.08.2025"
type input "21.07.2025"
type input "23.08.2025 14:10"
type input "22.08.2025 00:00"
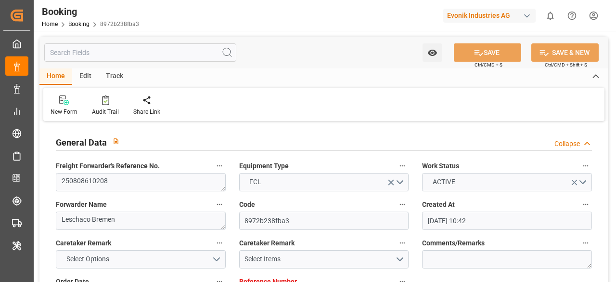
type input "22.09.2025 10:00"
type input "22.09.2025 00:00"
type input "26.08.2025 15:41"
type input "31.08.2025 19:11"
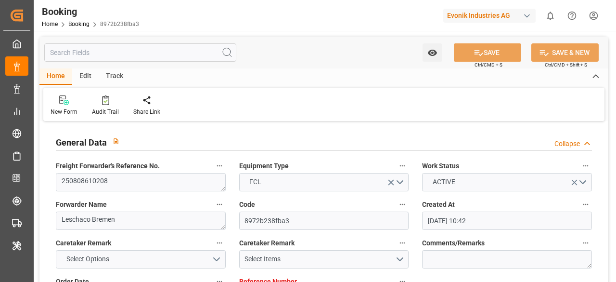
type input "31.08.2025 19:11"
type input "[DATE]"
type input "18.08.2025 12:23"
type input "[DATE]"
type input "23.08.2025 14:10"
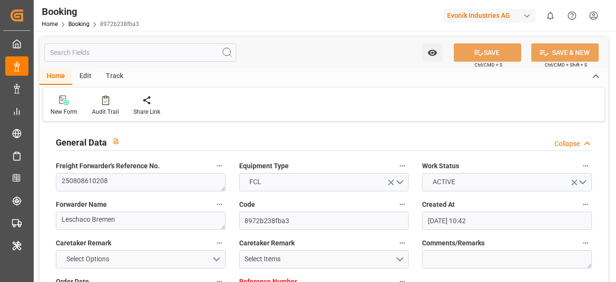
type input "26.08.2025 15:41"
type input "31.08.2025 19:11"
type input "22.09.2025 10:00"
click at [108, 52] on input "text" at bounding box center [140, 52] width 192 height 18
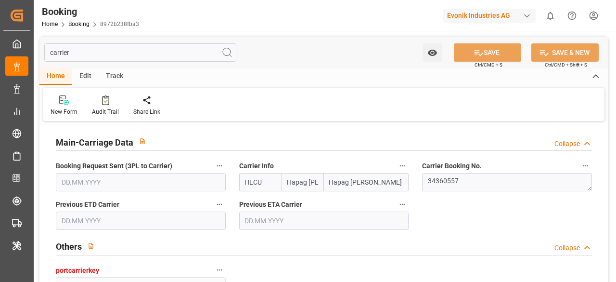
type input "carrier"
click at [400, 168] on icon "button" at bounding box center [403, 166] width 8 height 8
click at [420, 167] on li "Description" at bounding box center [428, 165] width 64 height 16
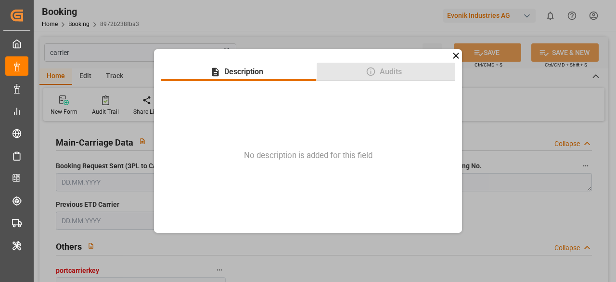
click at [398, 74] on span "Audits" at bounding box center [391, 72] width 30 height 12
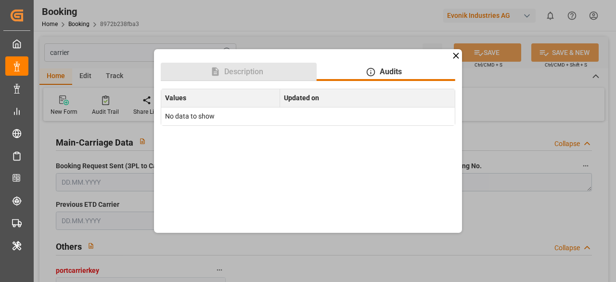
click at [273, 71] on button "Description" at bounding box center [239, 72] width 156 height 18
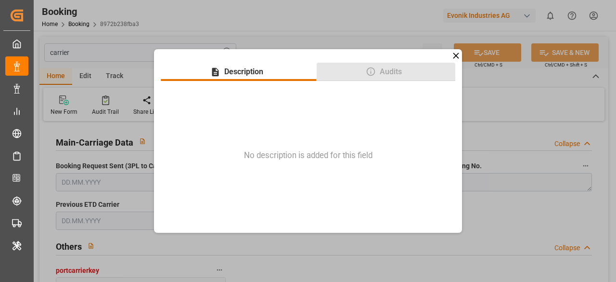
click at [400, 74] on span "Audits" at bounding box center [391, 72] width 30 height 12
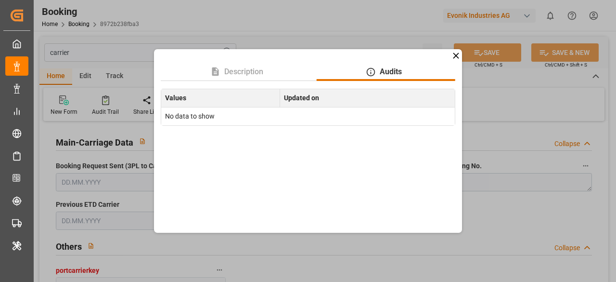
click at [457, 55] on icon at bounding box center [456, 56] width 10 height 10
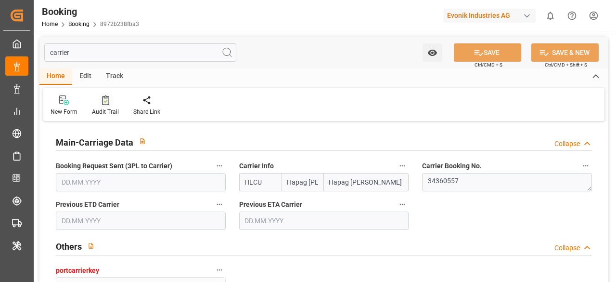
click at [105, 101] on icon at bounding box center [105, 100] width 7 height 10
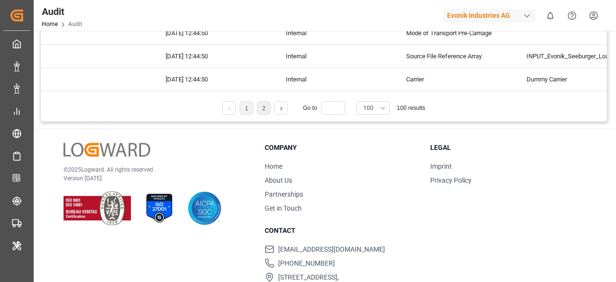
click at [265, 104] on li "2" at bounding box center [263, 107] width 13 height 13
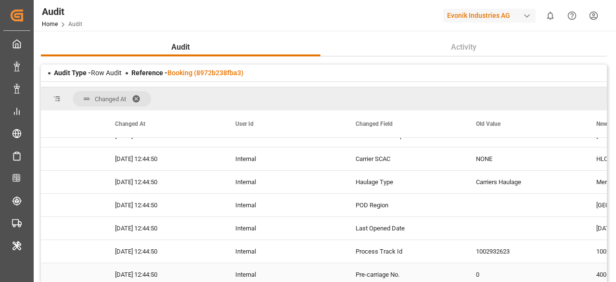
scroll to position [152, 0]
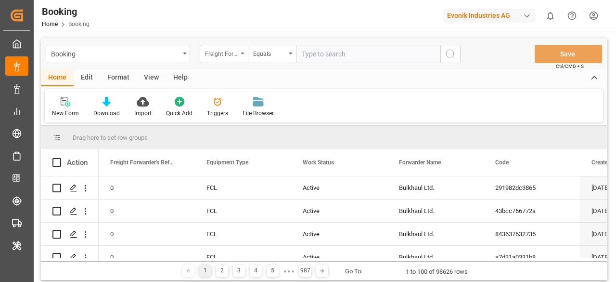
click at [235, 52] on div "Freight Forwarder's Reference No." at bounding box center [221, 52] width 33 height 11
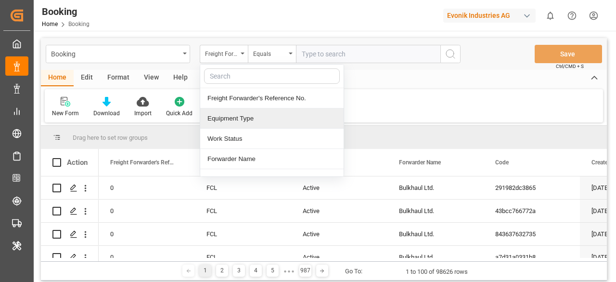
type input "f"
type input "mai"
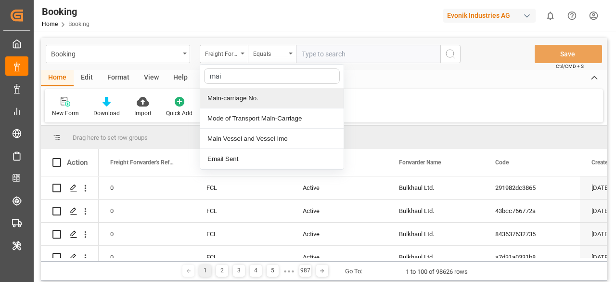
click at [246, 96] on div "Main-carriage No." at bounding box center [271, 98] width 143 height 20
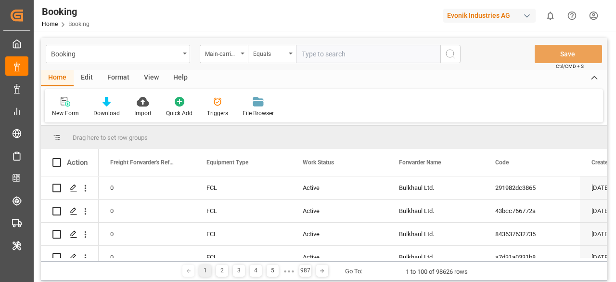
click at [345, 61] on input "text" at bounding box center [368, 54] width 144 height 18
paste input "7001212659"
type input "7001212659"
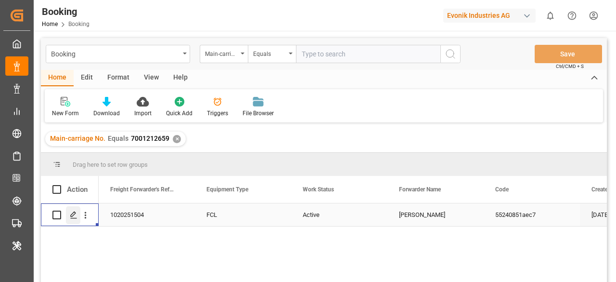
click at [79, 216] on div "Press SPACE to select this row." at bounding box center [73, 215] width 14 height 18
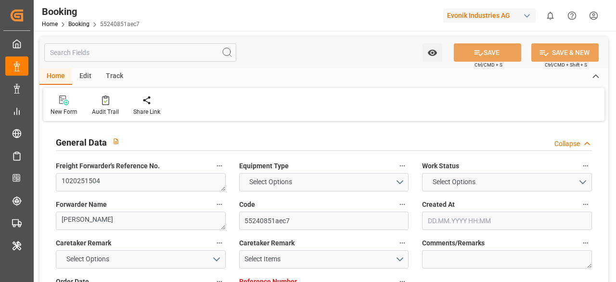
type input "7001227757"
type input "9619933"
type input "Hapag [PERSON_NAME]"
type input "Hapag [PERSON_NAME] Aktiengesellschaft"
type input "NLRTM"
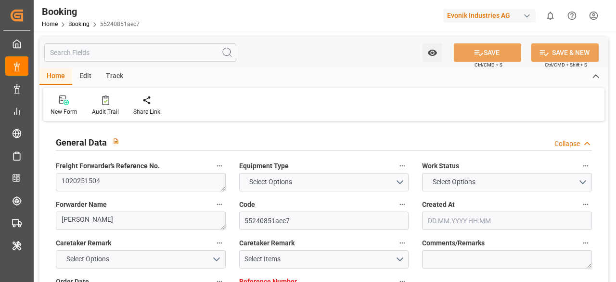
type input "MYPEN"
type input "MYTPP"
type input "0"
type input "21.07.2025 09:42"
type input "21.07.2025"
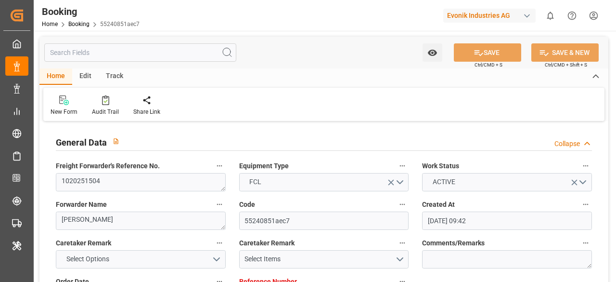
type input "17.09.2025"
type input "28.07.2025"
type input "[DATE] 00:00"
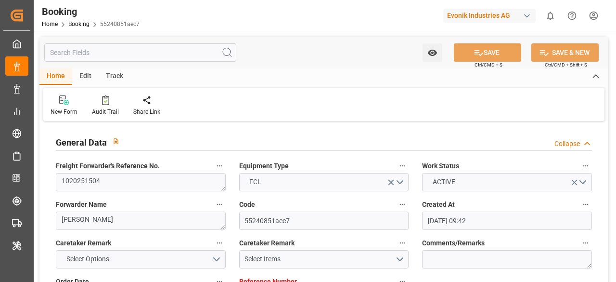
type input "[DATE] 00:00"
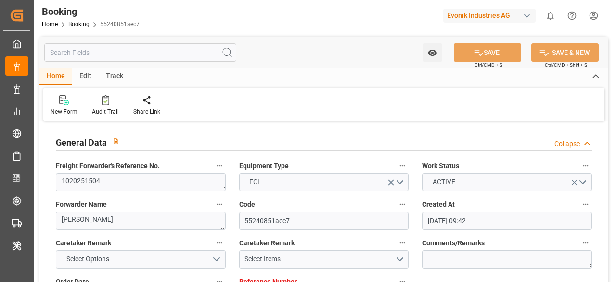
type input "[DATE] 00:00"
type input "18.08.2025"
type input "18.08.2025 11:21"
click at [107, 98] on icon at bounding box center [105, 100] width 7 height 10
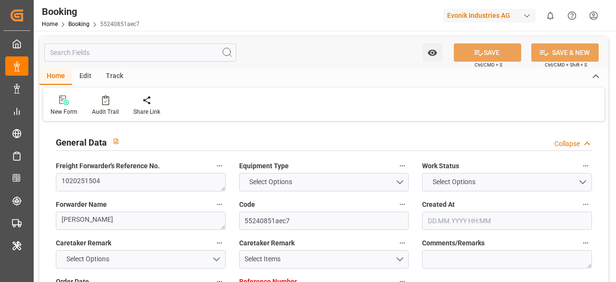
type input "7001227757"
type input "9619933"
type input "Hapag [PERSON_NAME]"
type input "Hapag [PERSON_NAME] Aktiengesellschaft"
type input "NLRTM"
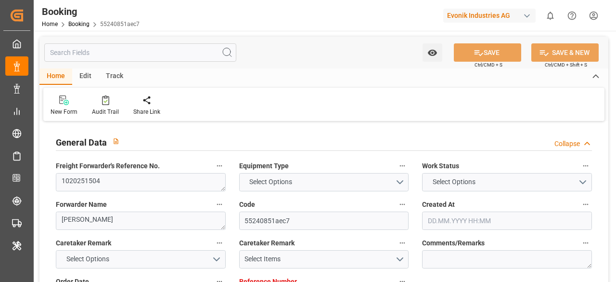
type input "MYPEN"
type input "MYTPP"
type input "0"
type input "21.07.2025 09:42"
type input "21.07.2025"
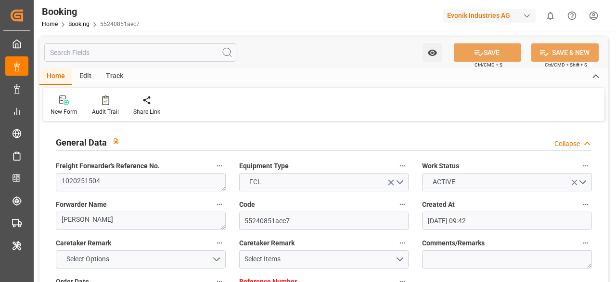
type input "17.09.2025"
type input "28.07.2025"
type input "04.08.2025 00:00"
type input "[DATE] 00:00"
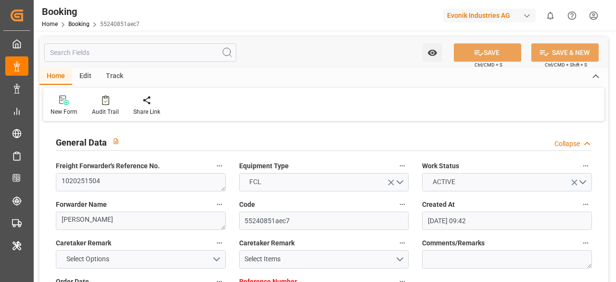
type input "[DATE] 00:00"
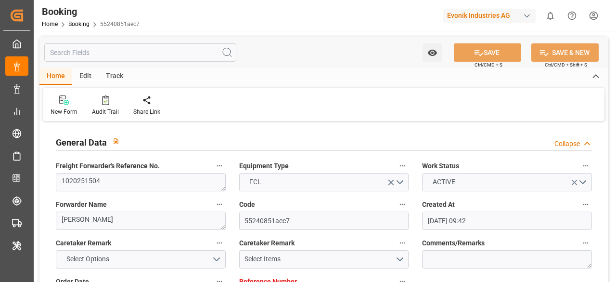
type input "[DATE] 00:00"
type input "18.08.2025"
type input "18.08.2025 11:21"
click at [127, 55] on input "text" at bounding box center [140, 52] width 192 height 18
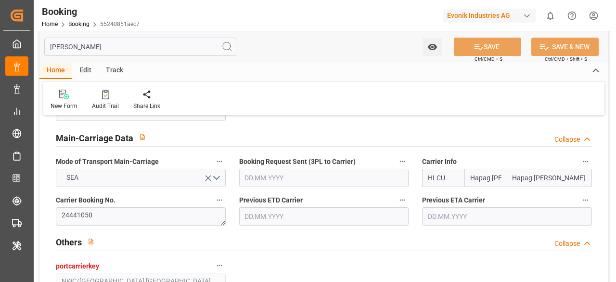
type input "carri"
click at [76, 23] on link "Booking" at bounding box center [78, 24] width 21 height 7
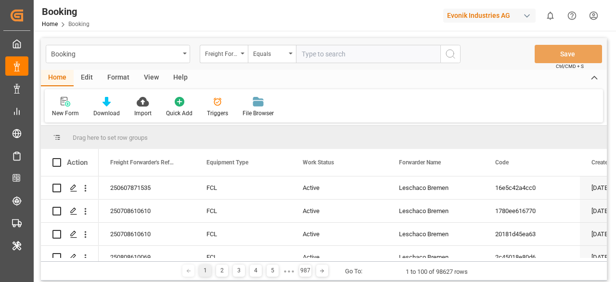
click at [244, 54] on div "Freight Forwarder's Reference No." at bounding box center [224, 54] width 48 height 18
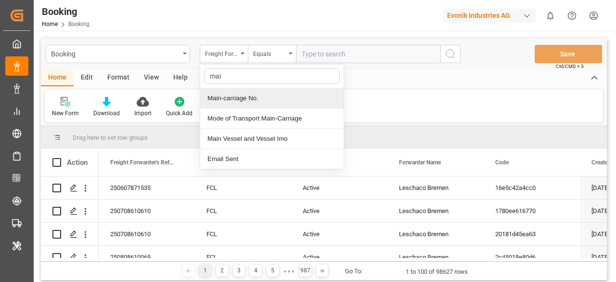
type input "main"
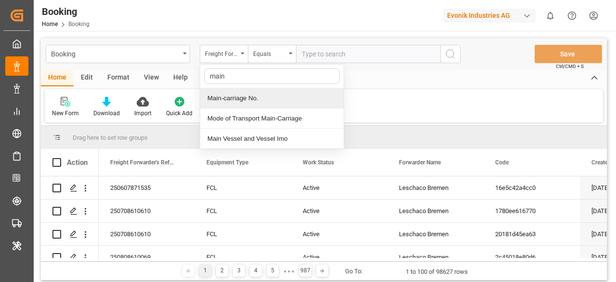
click at [243, 96] on div "Main-carriage No." at bounding box center [271, 98] width 143 height 20
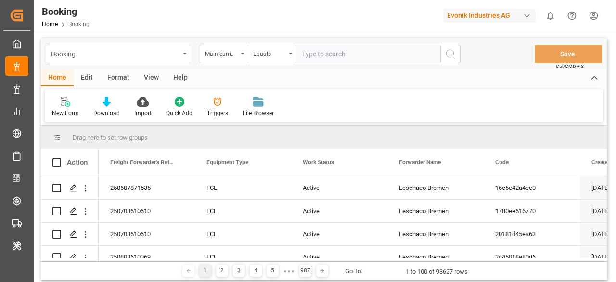
click at [343, 49] on input "text" at bounding box center [368, 54] width 144 height 18
paste input "7001212670"
type input "7001212670"
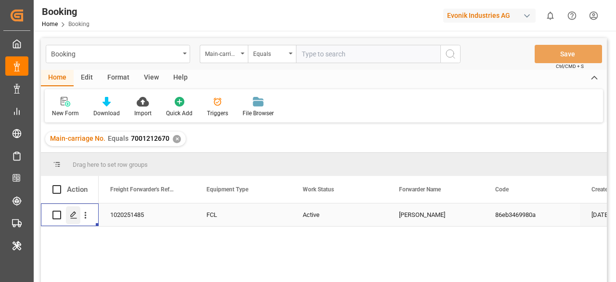
click at [73, 218] on icon "Press SPACE to select this row." at bounding box center [74, 215] width 8 height 8
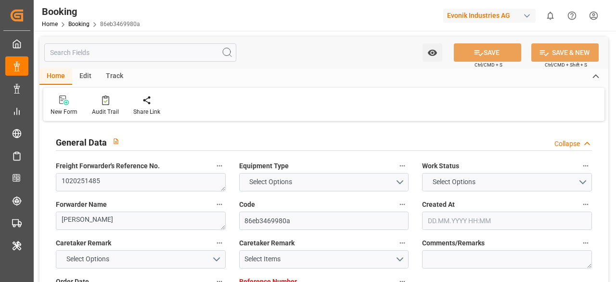
type input "7001215813"
type input "9619933"
type input "Hapag [PERSON_NAME]"
type input "Hapag [PERSON_NAME] Aktiengesellschaft"
type input "NLRTM"
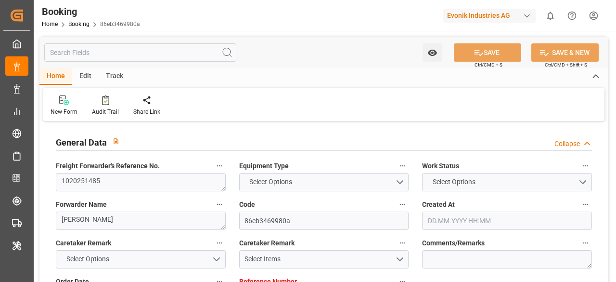
type input "THBKK"
type input "MYTPP"
type input "THLCH"
type input "0"
type input "08.07.2025 06:20"
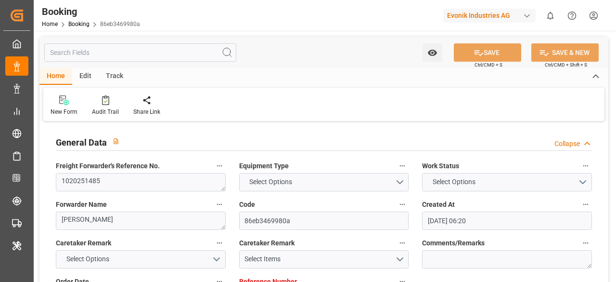
type input "08.07.2025"
type input "22.09.2025"
type input "30.07.2025"
type input "[DATE] 00:00"
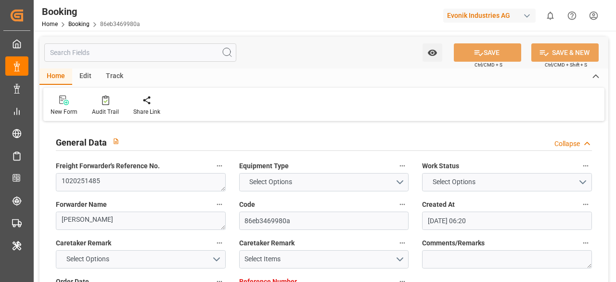
type input "[DATE] 00:00"
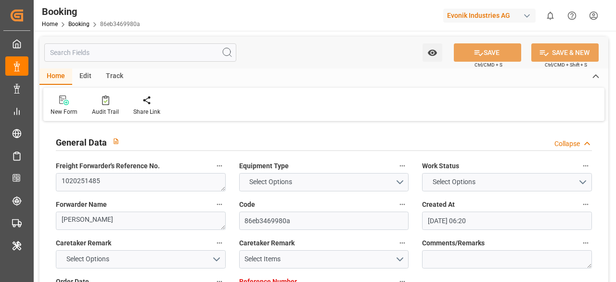
type input "[DATE] 00:00"
type input "08.09.2025 00:00"
type input "10.09.2025 00:00"
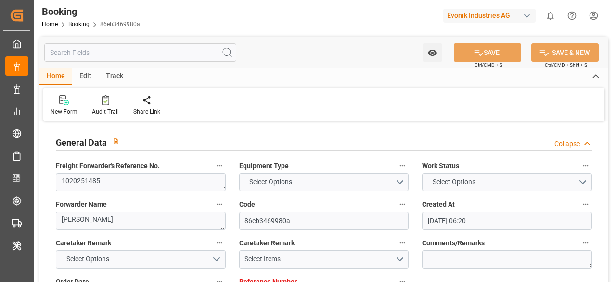
type input "[DATE] 00:00"
type input "17.08.2025"
type input "18.08.2025 12:16"
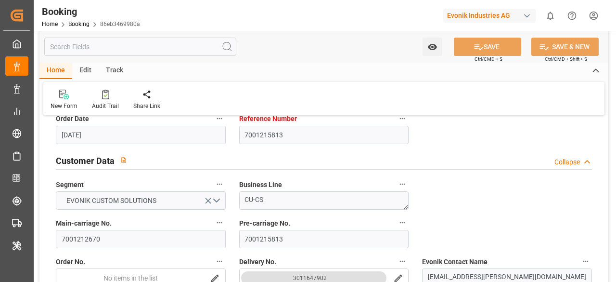
scroll to position [162, 0]
click at [144, 50] on input "text" at bounding box center [140, 47] width 192 height 18
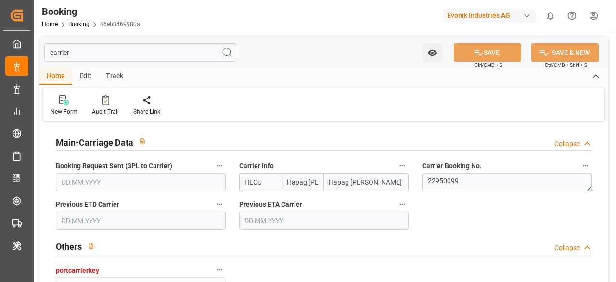
scroll to position [0, 0]
click at [109, 111] on div "Audit Trail" at bounding box center [105, 111] width 27 height 9
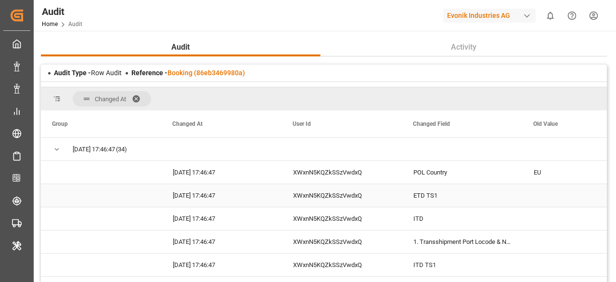
scroll to position [0, 1]
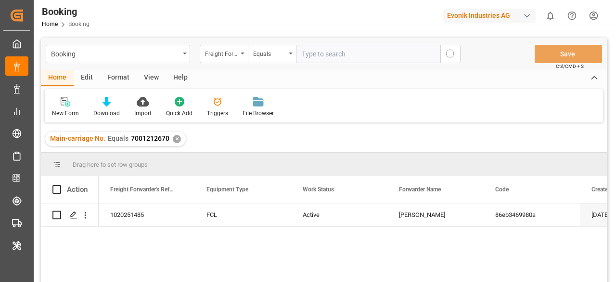
click at [175, 138] on div "✕" at bounding box center [177, 139] width 8 height 8
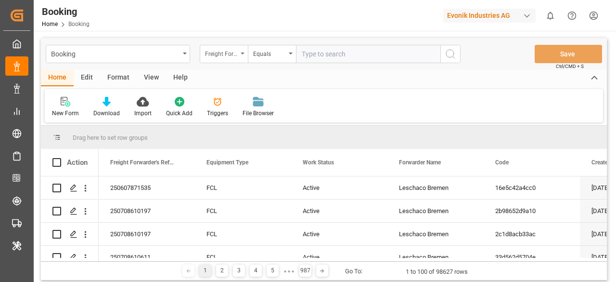
click at [238, 57] on div "Freight Forwarder's Reference No." at bounding box center [224, 54] width 48 height 18
click at [317, 60] on input "text" at bounding box center [368, 54] width 144 height 18
paste input "7001212659"
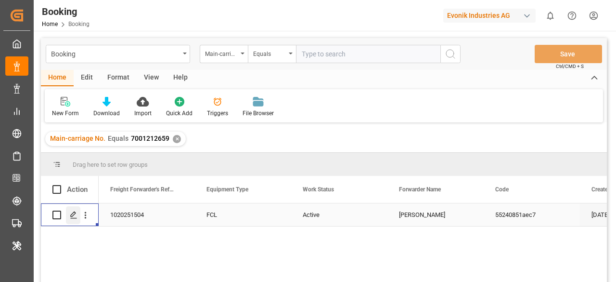
click at [72, 216] on polygon "Press SPACE to select this row." at bounding box center [73, 214] width 5 height 5
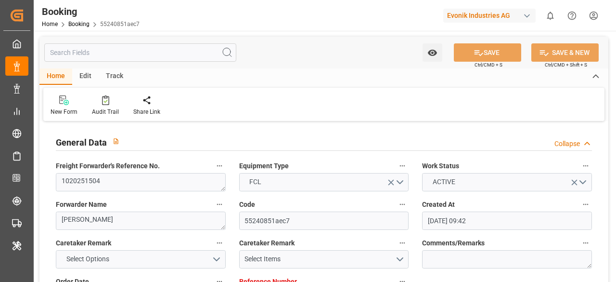
click at [109, 52] on input "text" at bounding box center [140, 52] width 192 height 18
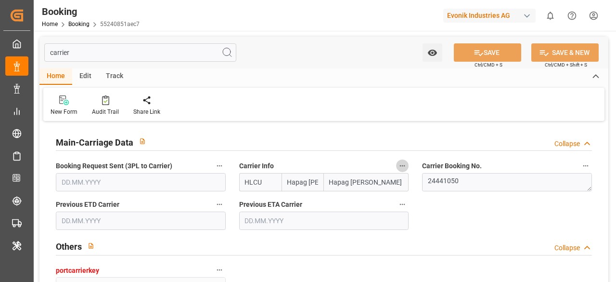
click at [399, 169] on icon "button" at bounding box center [403, 166] width 8 height 8
click at [412, 163] on icon at bounding box center [409, 165] width 7 height 9
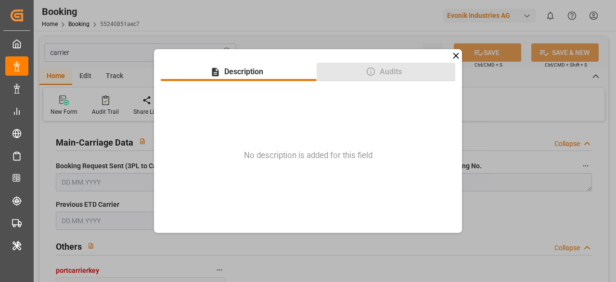
click at [402, 74] on span "Audits" at bounding box center [391, 72] width 30 height 12
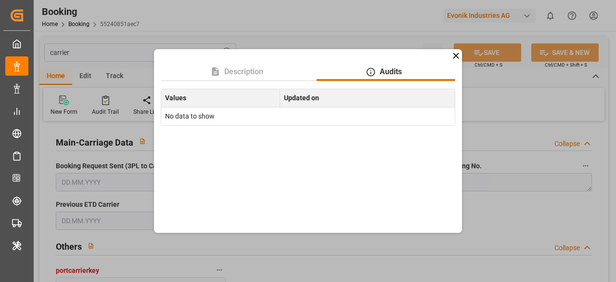
click at [460, 57] on icon at bounding box center [456, 56] width 10 height 10
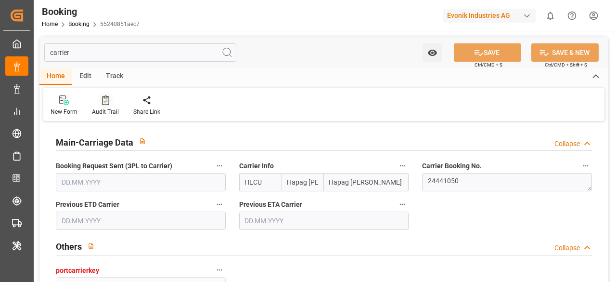
click at [107, 104] on icon at bounding box center [105, 100] width 7 height 10
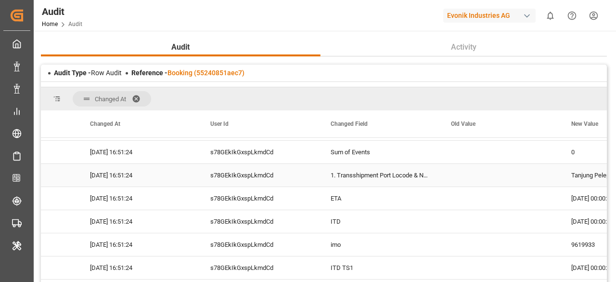
scroll to position [0, 85]
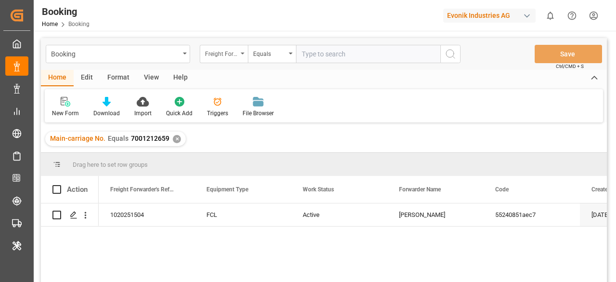
click at [237, 53] on div "Freight Forwarder's Reference No." at bounding box center [221, 52] width 33 height 11
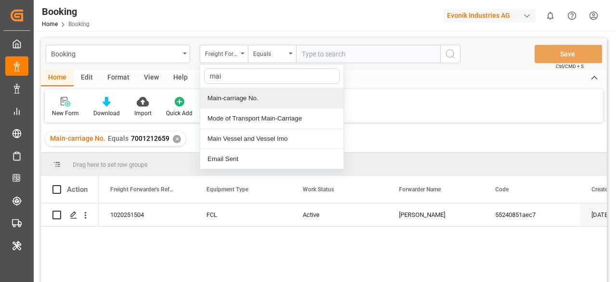
click at [295, 97] on div "Main-carriage No." at bounding box center [271, 98] width 143 height 20
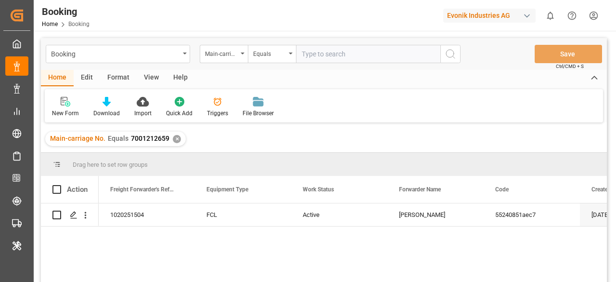
click at [357, 53] on input "text" at bounding box center [368, 54] width 144 height 18
paste input "7001212670"
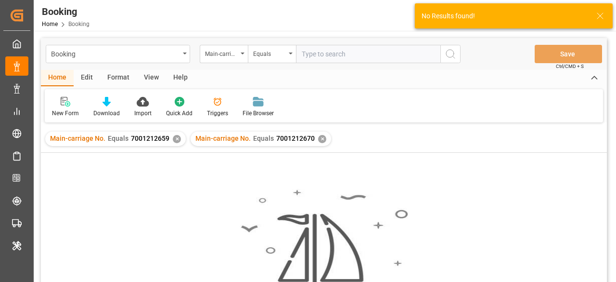
click at [176, 137] on div "✕" at bounding box center [177, 139] width 8 height 8
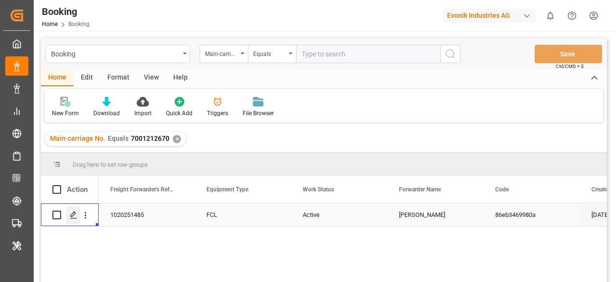
click at [69, 212] on div "Press SPACE to select this row." at bounding box center [73, 215] width 14 height 18
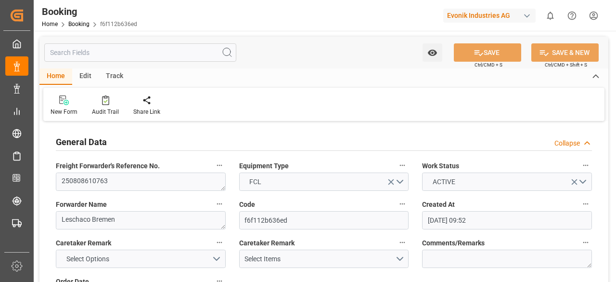
click at [91, 44] on input "text" at bounding box center [140, 52] width 192 height 18
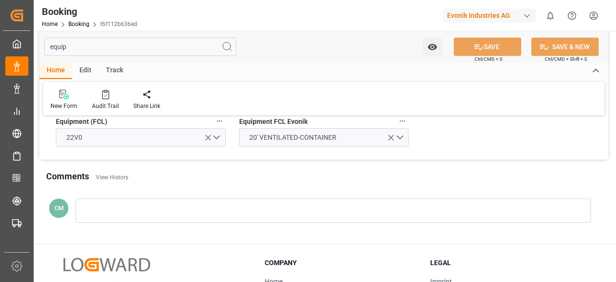
scroll to position [52, 0]
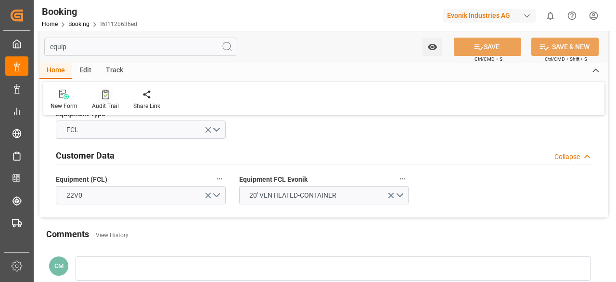
type input "equip"
click at [101, 105] on div "Audit Trail" at bounding box center [105, 106] width 27 height 9
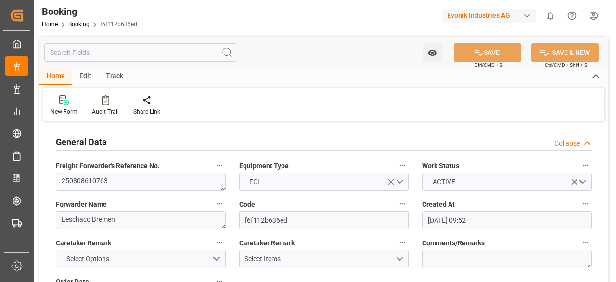
type input "29.07.2025 09:52"
type input "29.07.2025"
type input "03.11.2025"
type input "15.08.2025"
type input "31.07.2025"
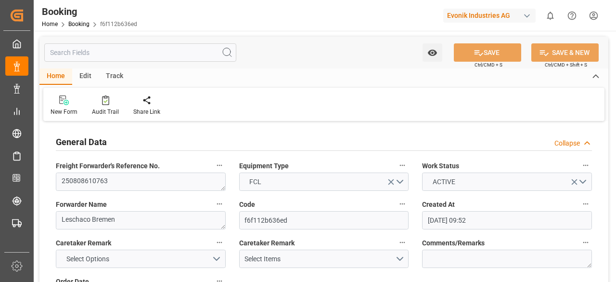
type input "31.07.2025"
type input "30.08.2025 00:00"
type input "14.10.2025 00:00"
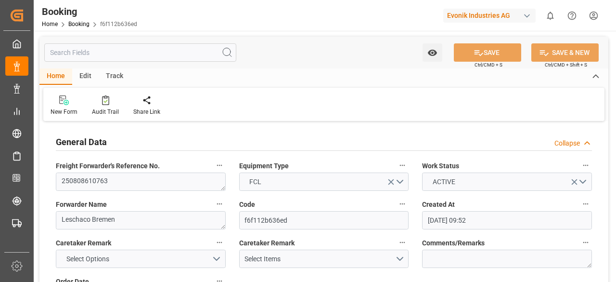
type input "15.08.2025"
type input "21.08.2025 08:30"
type input "23.08.2025 12:00"
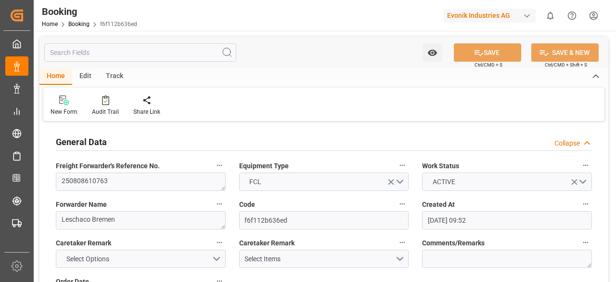
type input "30.08.2025 15:00"
type input "14.10.2025 20:00"
type input "15.10.2025 04:57"
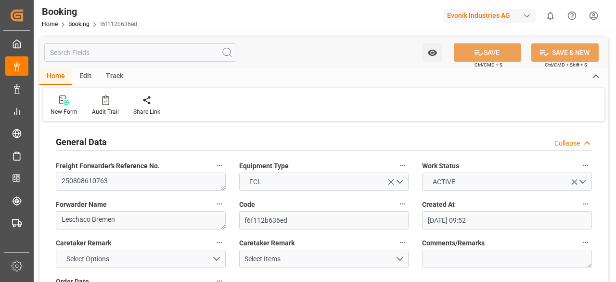
type input "15.10.2025 08:00"
type input "14.10.2025 20:00"
type input "19.10.2025 04:57"
click at [91, 54] on input "text" at bounding box center [140, 52] width 192 height 18
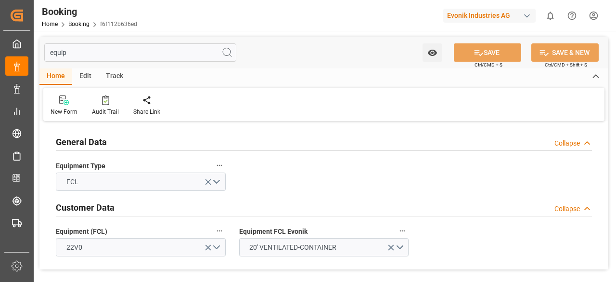
type input "equip"
click at [221, 229] on icon "button" at bounding box center [220, 231] width 8 height 8
click at [238, 231] on li "Audits" at bounding box center [237, 230] width 49 height 16
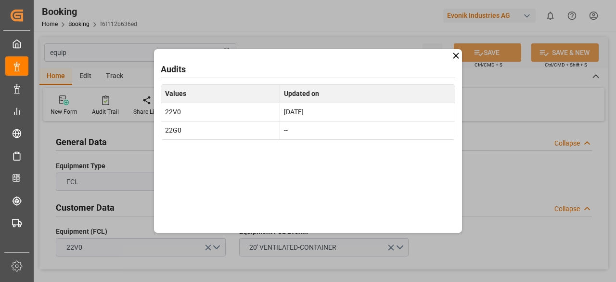
click at [455, 59] on icon at bounding box center [456, 56] width 10 height 10
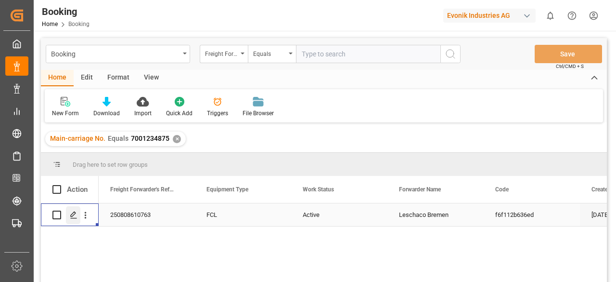
click at [74, 221] on div "Press SPACE to select this row." at bounding box center [73, 215] width 14 height 18
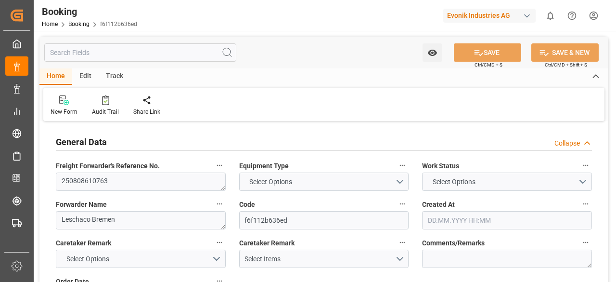
type input "7001234876"
type input "9619971"
type input "Hapag [PERSON_NAME]"
type input "Hapag [PERSON_NAME] Aktiengesellschaft"
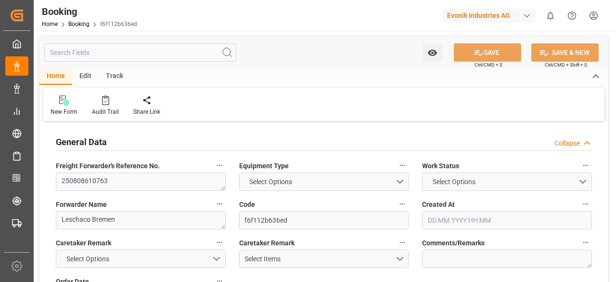
type input "DEHAM"
type input "CNSHA"
type input "DEHAM"
type input "CNSHG"
type input "9619971"
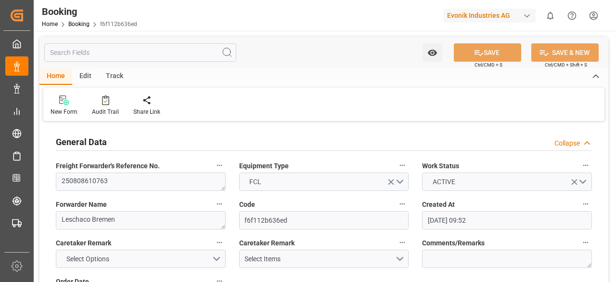
type input "29.07.2025 09:52"
type input "29.07.2025"
type input "03.11.2025"
type input "15.08.2025"
type input "31.07.2025"
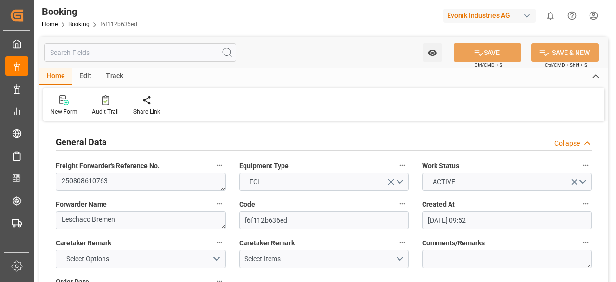
type input "31.07.2025"
type input "30.08.2025 00:00"
type input "14.10.2025 00:00"
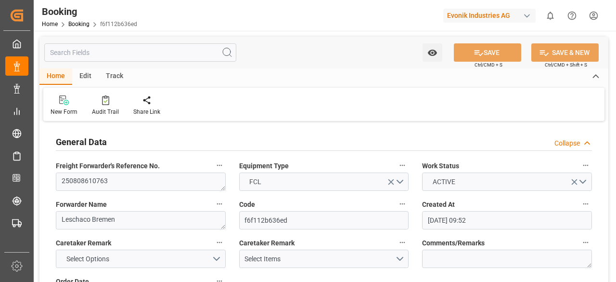
type input "15.08.2025"
type input "21.08.2025 08:30"
type input "23.08.2025 12:00"
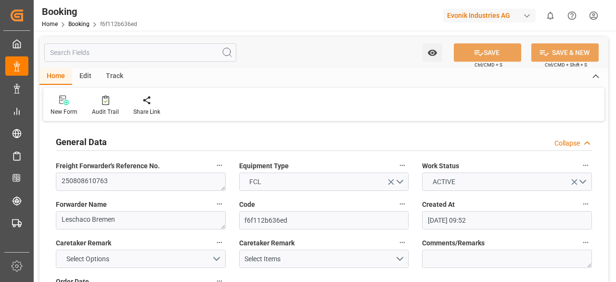
type input "30.08.2025 15:00"
type input "14.10.2025 20:00"
type input "15.10.2025 04:57"
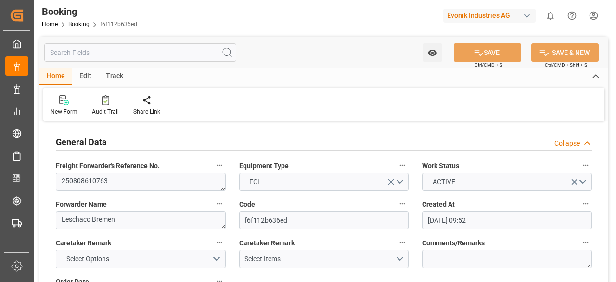
type input "15.10.2025 08:00"
type input "14.10.2025 20:00"
type input "19.10.2025 04:57"
click at [106, 110] on div "Audit Trail" at bounding box center [105, 111] width 27 height 9
type input "7001234876"
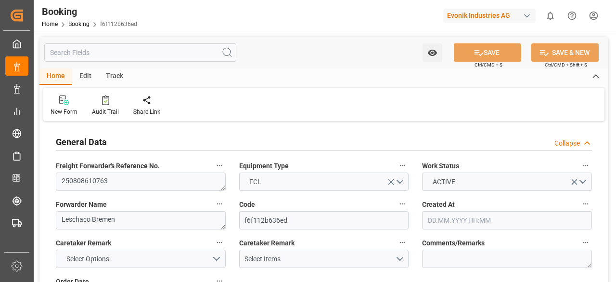
type input "9619971"
type input "Hapag [PERSON_NAME]"
type input "Hapag [PERSON_NAME] Aktiengesellschaft"
type input "DEHAM"
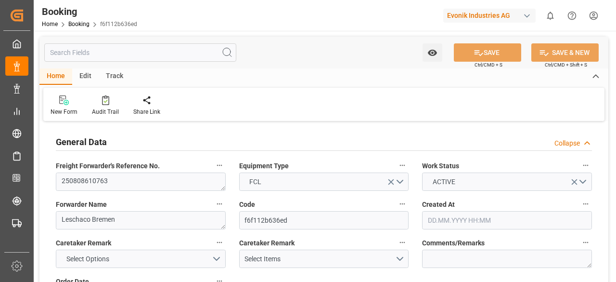
type input "CNSHA"
type input "DEHAM"
type input "CNSHG"
type input "9619971"
type input "29.07.2025 09:52"
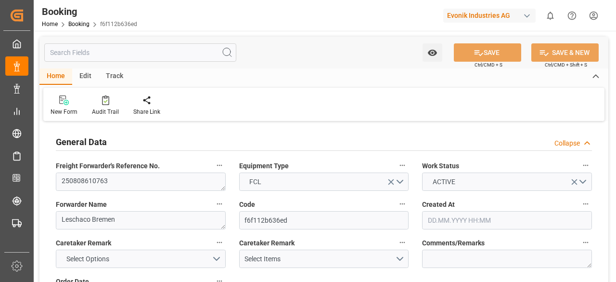
type input "29.07.2025"
type input "03.11.2025"
type input "15.08.2025"
type input "31.07.2025"
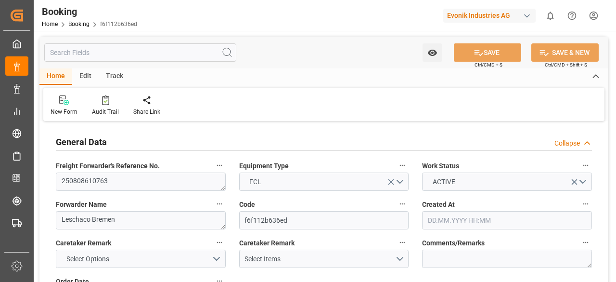
type input "30.08.2025 00:00"
type input "14.10.2025 00:00"
type input "15.08.2025"
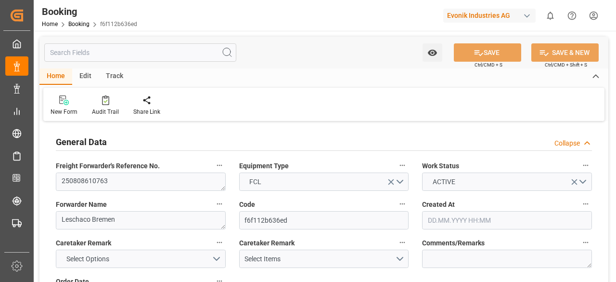
type input "21.08.2025 08:30"
type input "23.08.2025 12:00"
type input "30.08.2025 15:00"
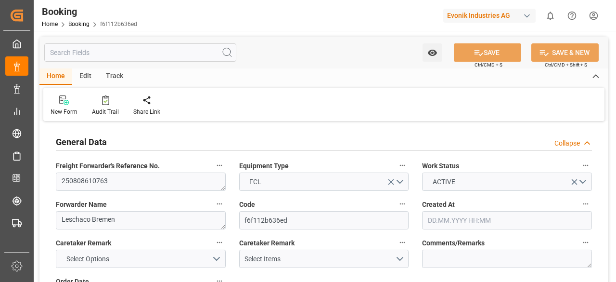
type input "30.08.2025 15:00"
type input "14.10.2025 20:00"
type input "15.10.2025 04:57"
type input "15.10.2025 08:00"
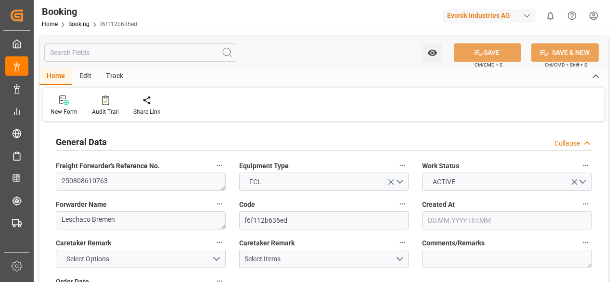
type input "14.10.2025 20:00"
type input "19.10.2025 04:57"
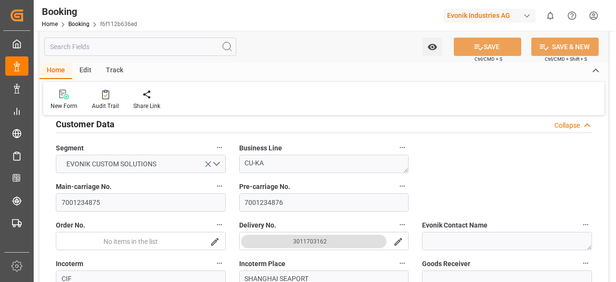
click at [113, 44] on input "text" at bounding box center [140, 47] width 192 height 18
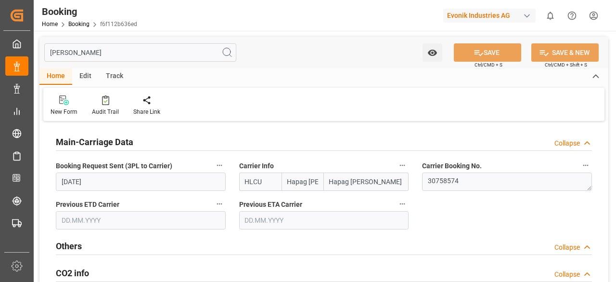
scroll to position [0, 0]
type input "[PERSON_NAME]"
click at [402, 163] on icon "button" at bounding box center [403, 165] width 8 height 8
click at [420, 173] on ul "Audits" at bounding box center [420, 165] width 49 height 24
click at [420, 164] on li "Audits" at bounding box center [420, 165] width 49 height 16
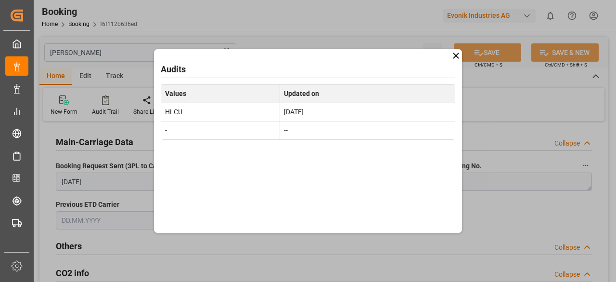
click at [458, 52] on icon at bounding box center [456, 56] width 10 height 10
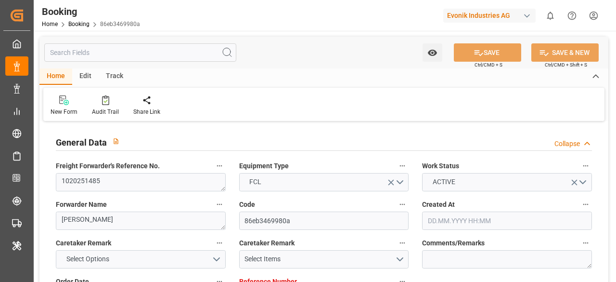
type input "[DATE] 06:20"
type input "[DATE]"
type input "[DATE] 00:00"
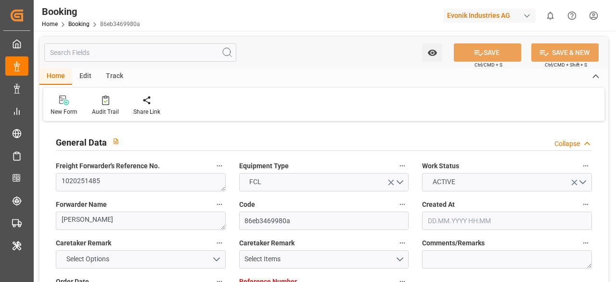
type input "[DATE] 00:00"
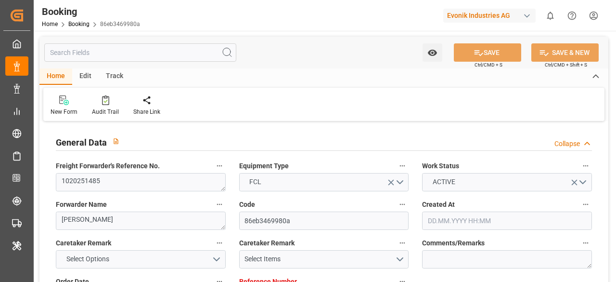
type input "[DATE] 00:00"
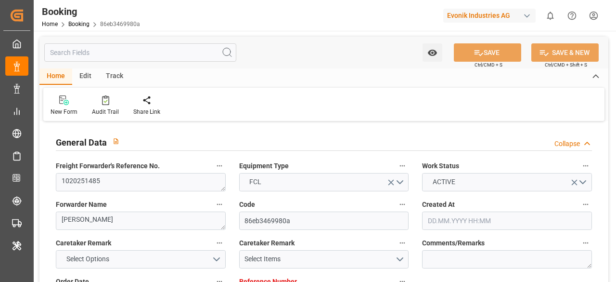
type input "[DATE] 00:00"
type input "[DATE]"
type input "[DATE] 12:16"
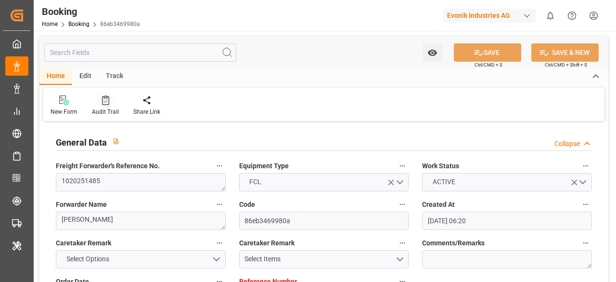
click at [107, 99] on icon at bounding box center [105, 100] width 7 height 10
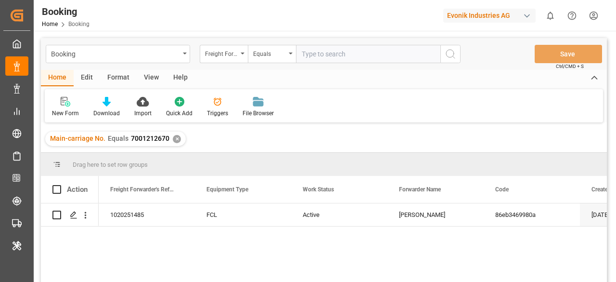
click at [175, 136] on div "✕" at bounding box center [177, 139] width 8 height 8
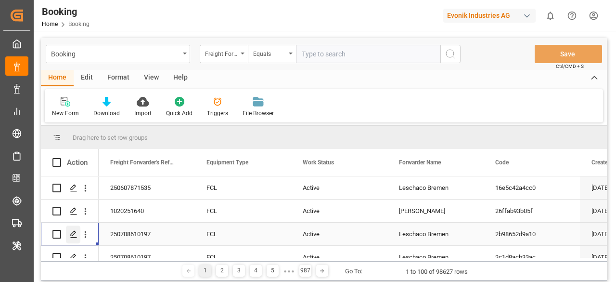
click at [70, 228] on div "Press SPACE to select this row." at bounding box center [73, 234] width 14 height 18
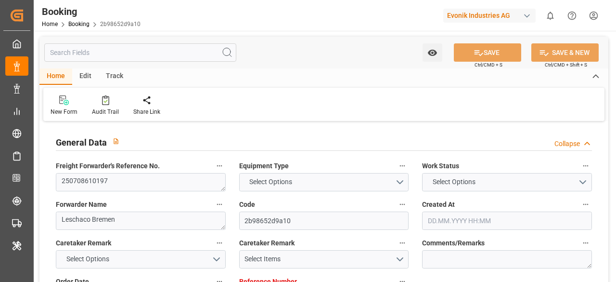
type input "4006627581"
type input "9943889"
type input "Hapag [PERSON_NAME]"
type input "Hapag [PERSON_NAME] Aktiengesellschaft"
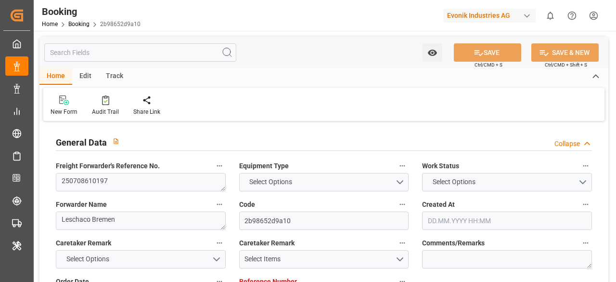
type input "DEBRV"
type input "CNSGH"
type input "0"
type input "DEBRV"
type input "CNSHG"
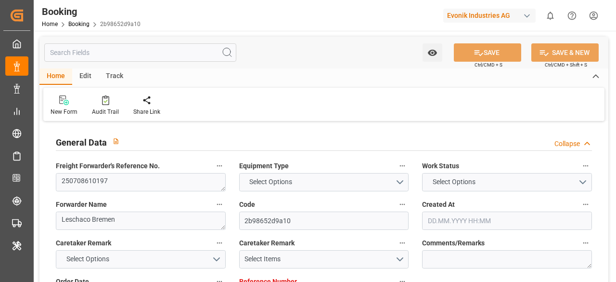
type input "9943889"
type input "[DATE] 08:22"
type input "[DATE]"
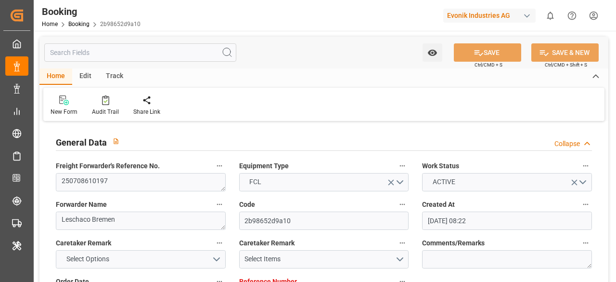
type input "[DATE]"
type input "[DATE] 21:30"
type input "[DATE] 00:00"
type input "[DATE] 20:36"
type input "[DATE] 04:31"
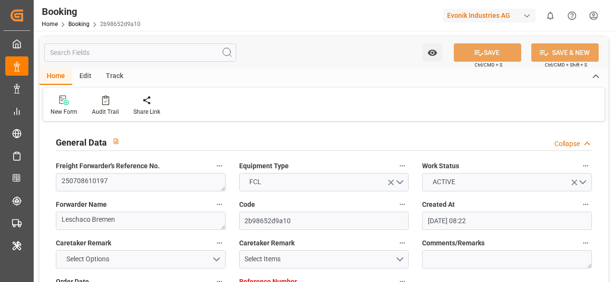
type input "[DATE] 14:00"
type input "[DATE] 00:00"
type input "[DATE]"
type input "[DATE] 13:13"
type input "[DATE]"
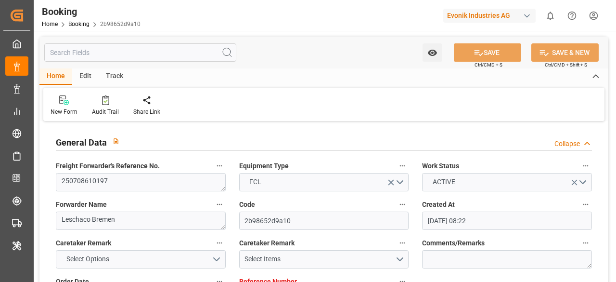
type input "[DATE] 14:00"
type input "[DATE] 17:03"
type input "[DATE] 18:00"
type input "[DATE] 20:49"
type input "[DATE] 14:00"
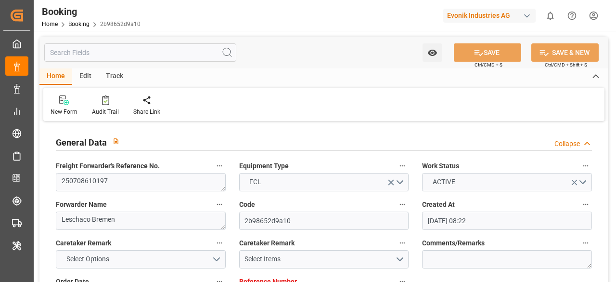
type input "[DATE] 22:57"
click at [105, 52] on input "text" at bounding box center [140, 52] width 192 height 18
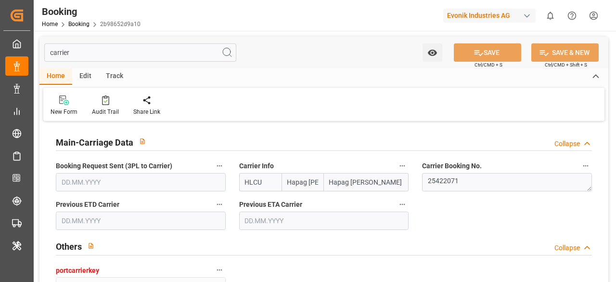
type input "carrier"
click at [401, 160] on button "Carrier Info" at bounding box center [402, 165] width 13 height 13
click at [415, 178] on li "Audits" at bounding box center [428, 181] width 64 height 16
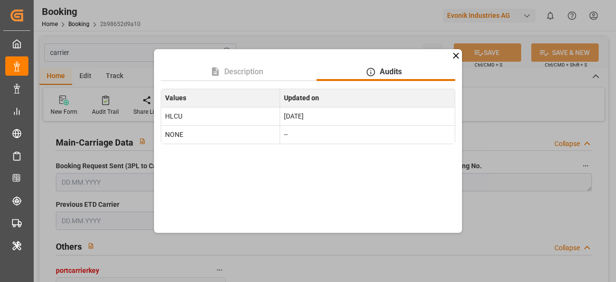
click at [458, 56] on icon at bounding box center [456, 56] width 10 height 10
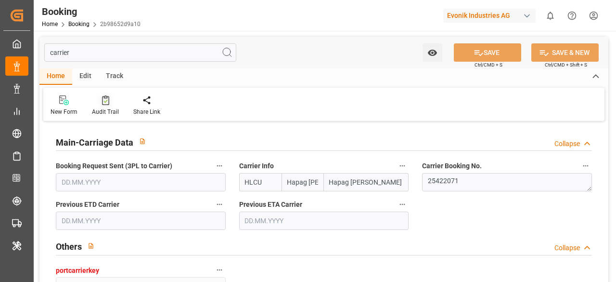
click at [108, 105] on icon at bounding box center [105, 100] width 7 height 10
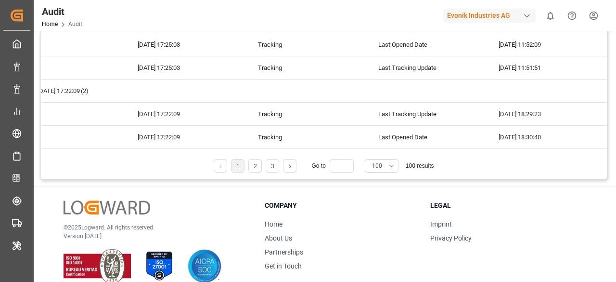
scroll to position [142, 0]
click at [258, 164] on li "2" at bounding box center [254, 165] width 13 height 13
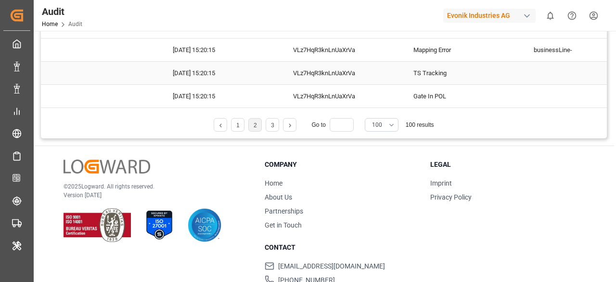
scroll to position [184, 0]
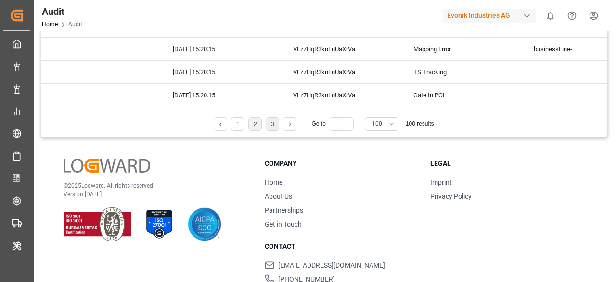
click at [268, 127] on li "3" at bounding box center [272, 123] width 13 height 13
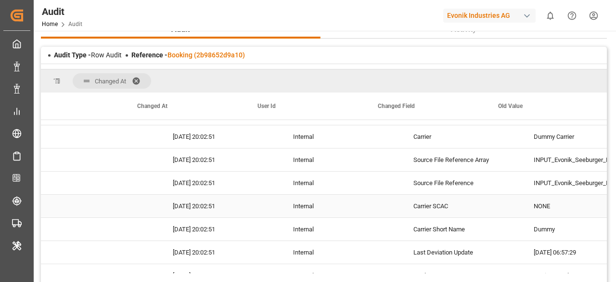
scroll to position [0, 124]
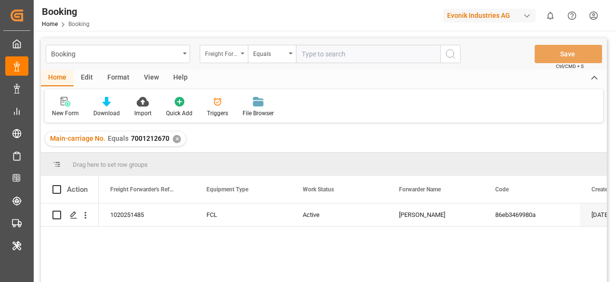
click at [242, 53] on icon "open menu" at bounding box center [243, 53] width 4 height 2
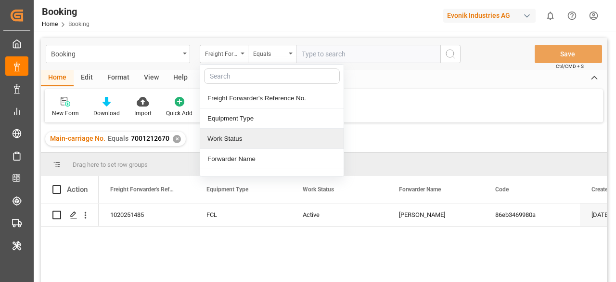
type input "e"
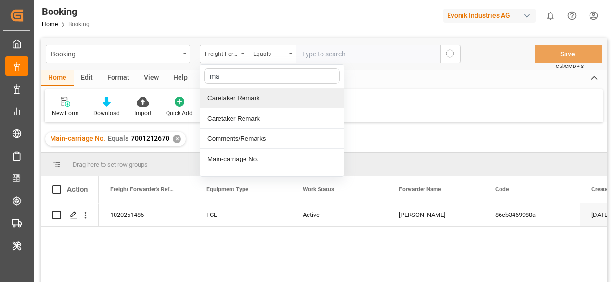
type input "mai"
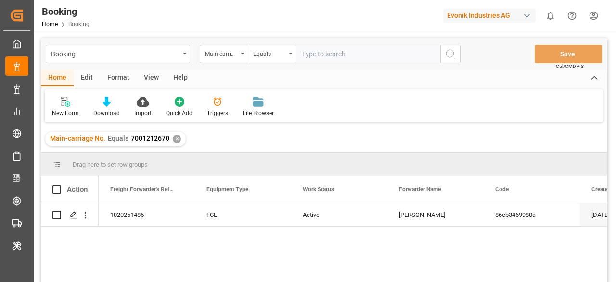
click at [333, 58] on input "text" at bounding box center [368, 54] width 144 height 18
paste input "7001212670"
type input "7001212670"
click at [174, 136] on div "✕" at bounding box center [177, 139] width 8 height 8
click at [73, 214] on icon "Press SPACE to select this row." at bounding box center [74, 215] width 8 height 8
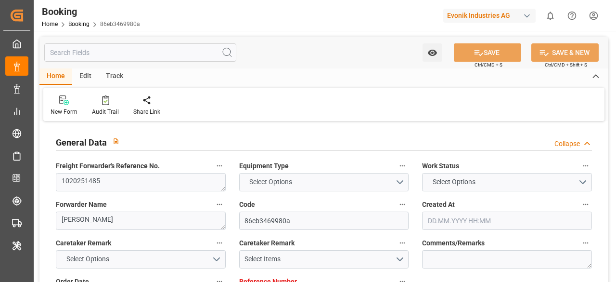
type input "7001215813"
type input "9619933"
type input "Hapag [PERSON_NAME]"
type input "Hapag [PERSON_NAME] Aktiengesellschaft"
type input "NLRTM"
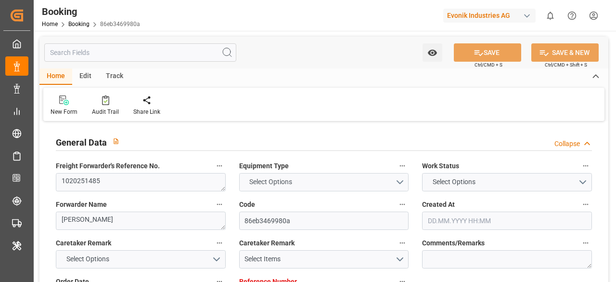
type input "THBKK"
type input "MYTPP"
type input "THLCH"
type input "0"
type input "[DATE] 06:20"
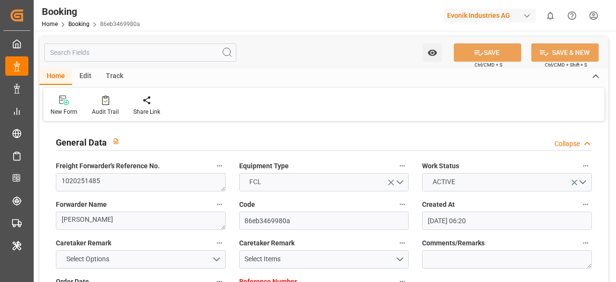
type input "[DATE]"
type input "[DATE] 00:00"
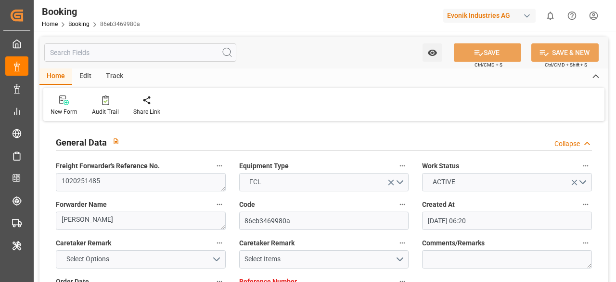
type input "[DATE] 00:00"
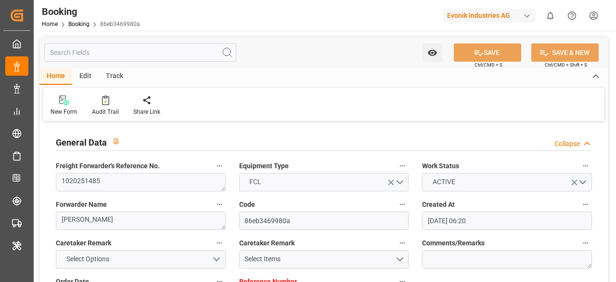
type input "[DATE] 00:00"
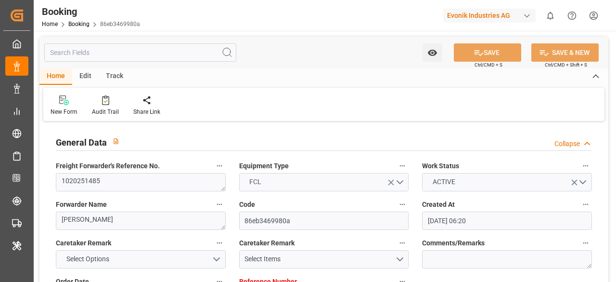
type input "[DATE] 00:00"
type input "[DATE]"
type input "[DATE] 12:16"
click at [100, 104] on div at bounding box center [105, 100] width 27 height 10
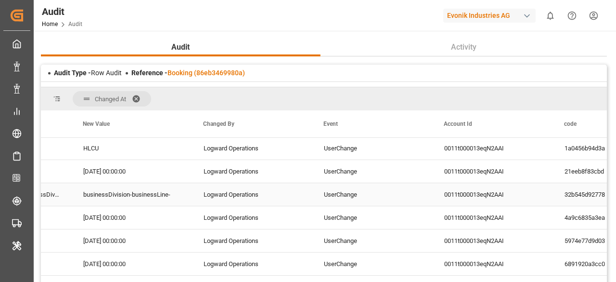
scroll to position [0, 381]
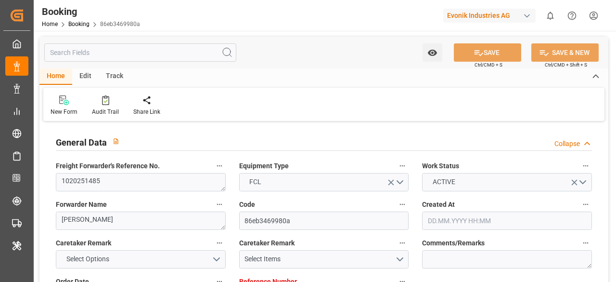
type input "7001215813"
type input "9619933"
type input "Hapag [PERSON_NAME]"
type input "Hapag [PERSON_NAME] Aktiengesellschaft"
type input "NLRTM"
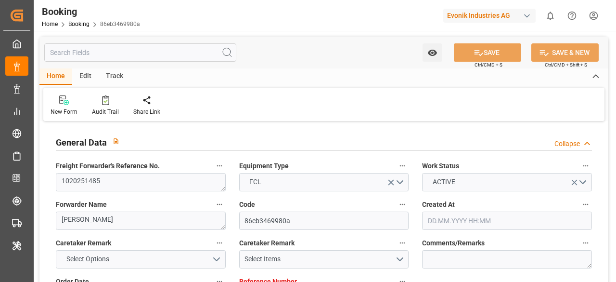
type input "THBKK"
type input "MYTPP"
type input "THLCH"
type input "0"
type input "08.07.2025 06:20"
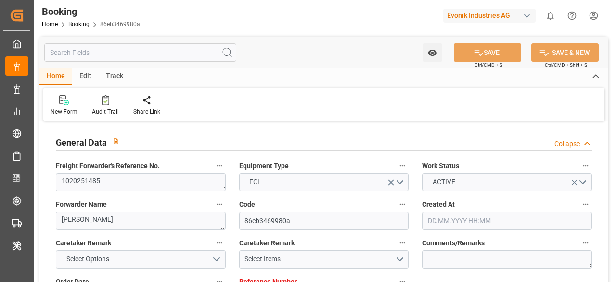
type input "08.07.2025"
type input "22.09.2025"
type input "30.07.2025"
type input "04.08.2025 00:00"
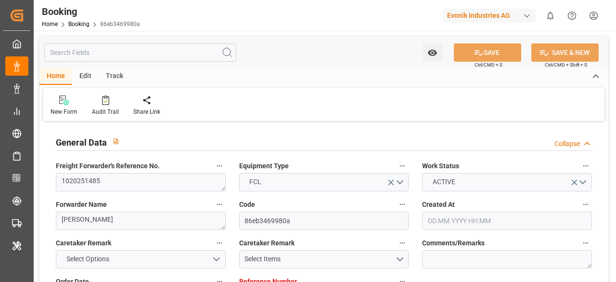
type input "[DATE] 00:00"
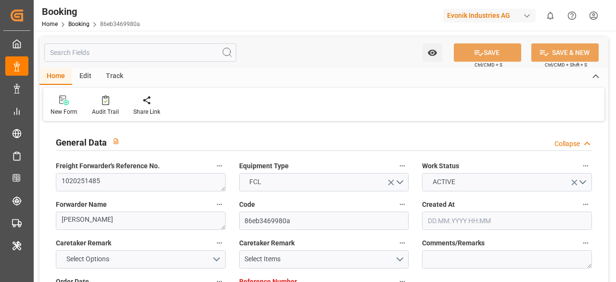
type input "[DATE] 00:00"
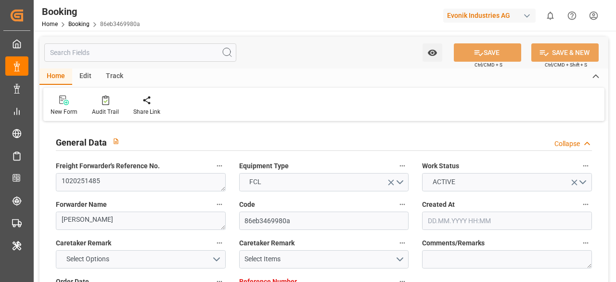
type input "[DATE] 00:00"
type input "[DATE]"
type input "[DATE] 12:16"
type input "7001234876"
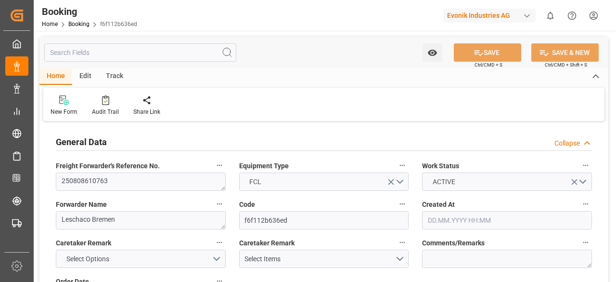
type input "9619971"
type input "Hapag [PERSON_NAME]"
type input "Hapag [PERSON_NAME] Aktiengesellschaft"
type input "DEHAM"
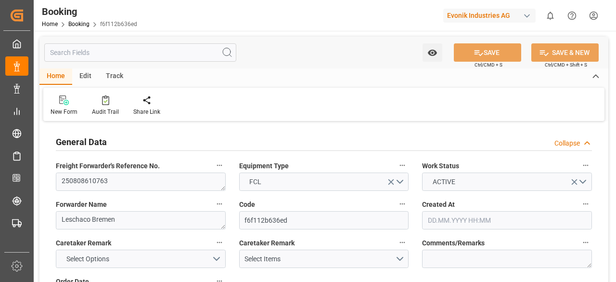
type input "CNSHA"
type input "DEHAM"
type input "CNSHG"
type input "9619971"
type input "[DATE] 09:52"
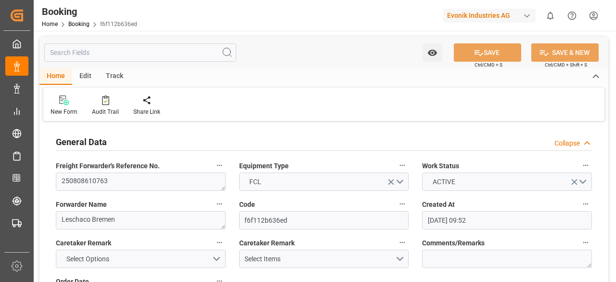
type input "[DATE]"
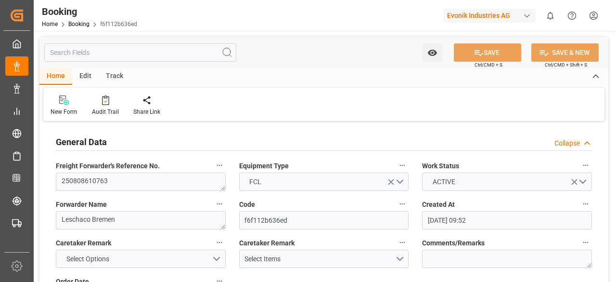
type input "[DATE] 00:00"
type input "30.08.2025 00:00"
type input "14.10.2025 00:00"
type input "15.08.2025"
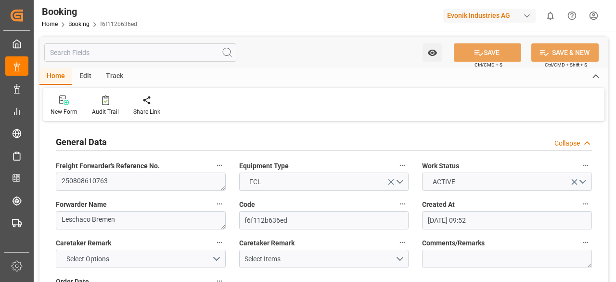
type input "21.08.2025 08:30"
type input "23.08.2025 12:00"
type input "30.08.2025 15:00"
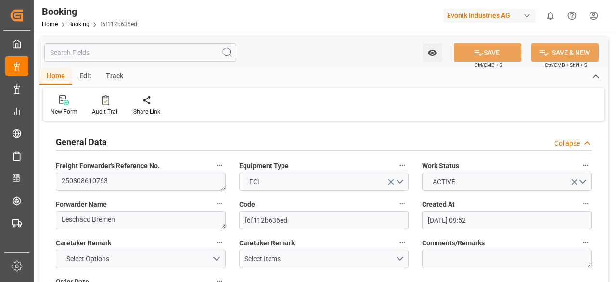
type input "30.08.2025 15:00"
type input "14.10.2025 20:00"
type input "15.10.2025 04:57"
type input "15.10.2025 08:00"
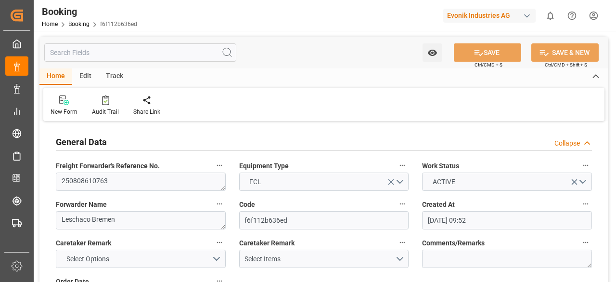
type input "14.10.2025 20:00"
type input "19.10.2025 04:57"
type input "7001215813"
type input "9619933"
type input "Hapag [PERSON_NAME]"
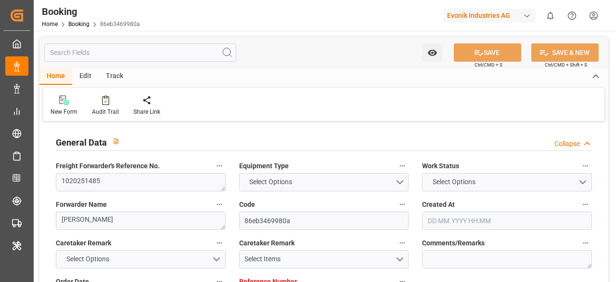
type input "Hapag [PERSON_NAME] Aktiengesellschaft"
type input "NLRTM"
type input "THBKK"
type input "MYTPP"
type input "THLCH"
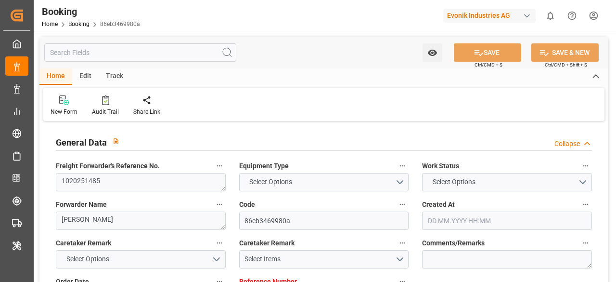
type input "0"
type input "[DATE] 06:20"
type input "[DATE]"
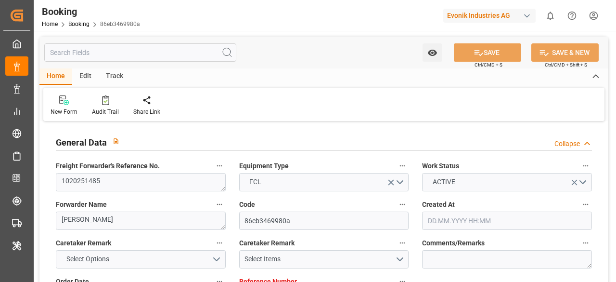
type input "[DATE] 00:00"
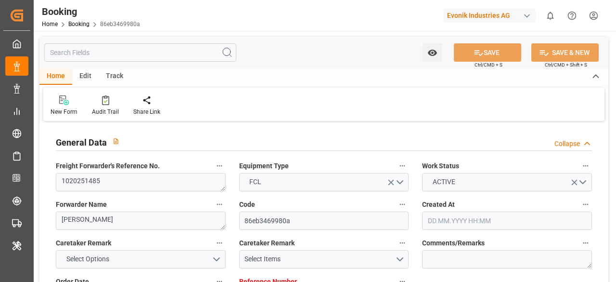
type input "[DATE] 00:00"
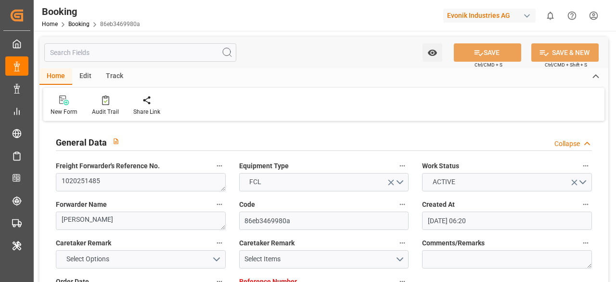
type input "[DATE] 00:00"
type input "[DATE]"
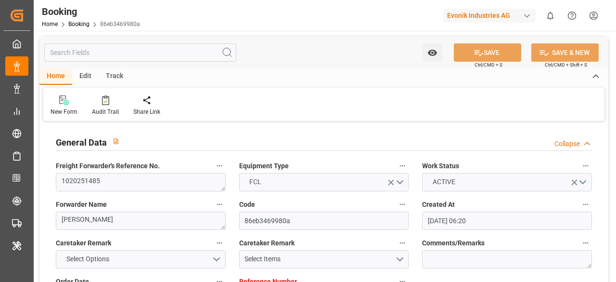
type input "[DATE] 12:16"
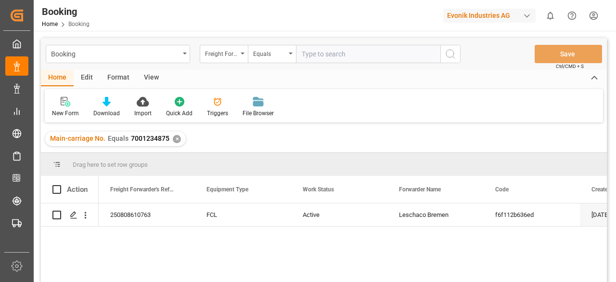
click at [173, 136] on div "✕" at bounding box center [177, 139] width 8 height 8
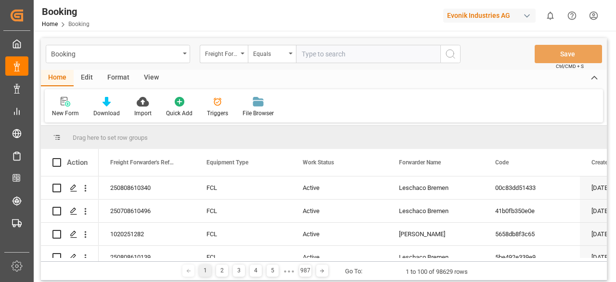
click at [241, 57] on div "Freight Forwarder's Reference No." at bounding box center [224, 54] width 48 height 18
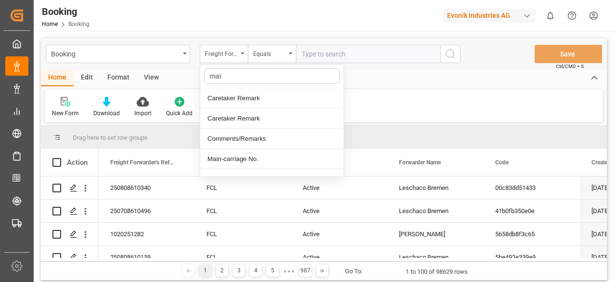
type input "main"
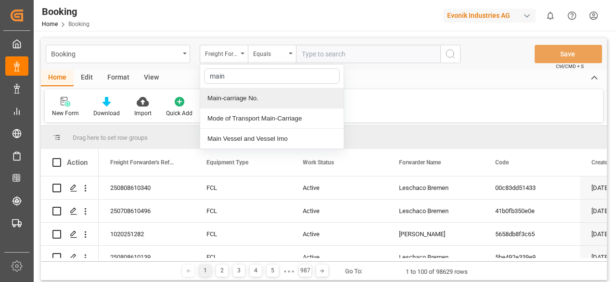
click at [247, 91] on div "Main-carriage No." at bounding box center [271, 98] width 143 height 20
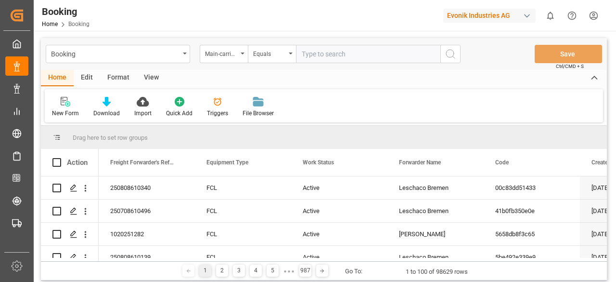
click at [324, 50] on input "text" at bounding box center [368, 54] width 144 height 18
paste input "7001212659"
type input "7001212659"
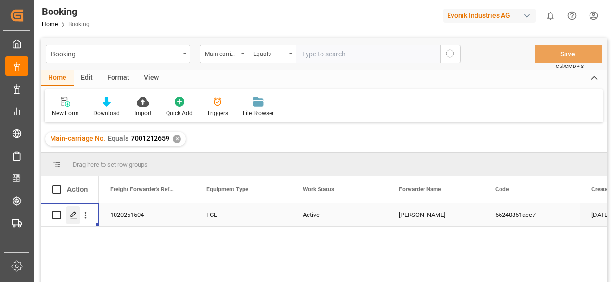
click at [71, 218] on line "Press SPACE to select this row." at bounding box center [74, 218] width 6 height 0
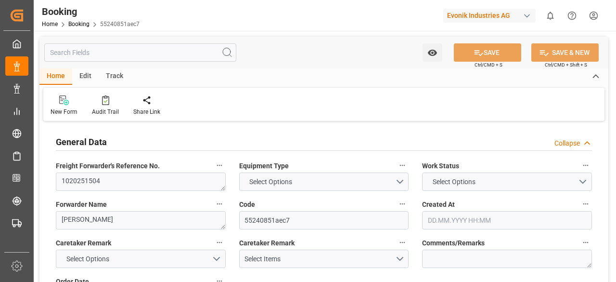
type input "7001227757"
type input "9619933"
type input "Hapag [PERSON_NAME]"
type input "Hapag [PERSON_NAME] Aktiengesellschaft"
type input "NLRTM"
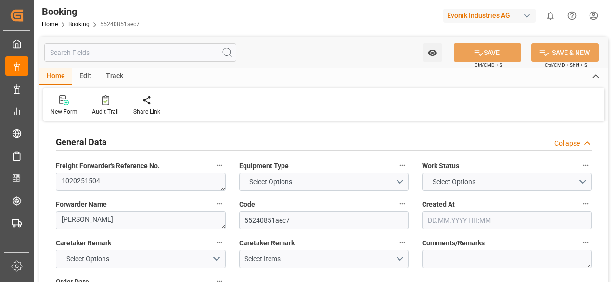
type input "MYPEN"
type input "MYTPP"
type input "[DATE] 09:42"
type input "[DATE]"
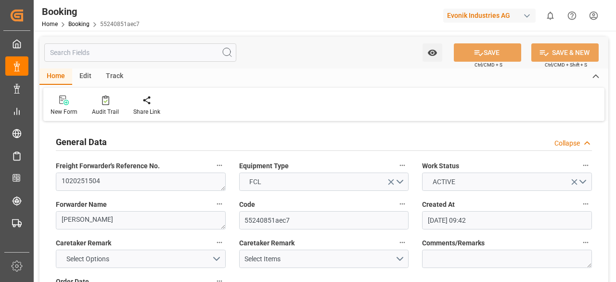
type input "[DATE]"
type input "[DATE] 00:00"
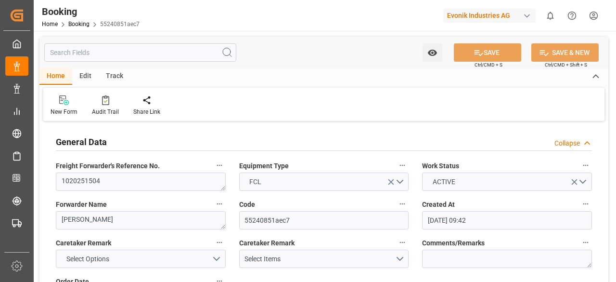
type input "[DATE] 00:00"
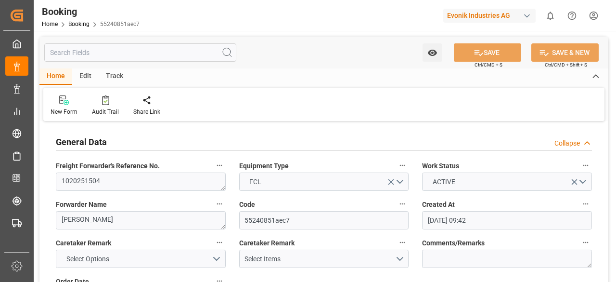
type input "[DATE] 00:00"
type input "[DATE]"
click at [171, 50] on input "text" at bounding box center [140, 52] width 192 height 18
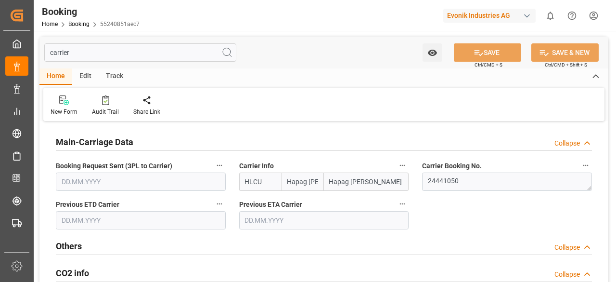
type input "carrier"
click at [404, 166] on icon "button" at bounding box center [403, 165] width 8 height 8
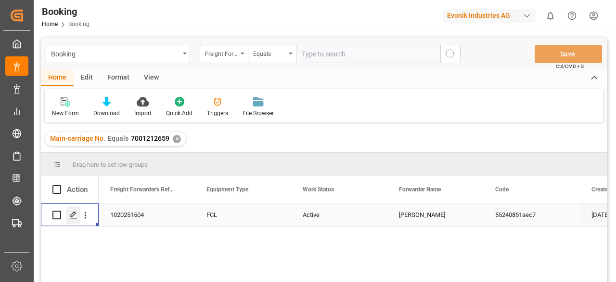
click at [70, 213] on icon "Press SPACE to select this row." at bounding box center [74, 215] width 8 height 8
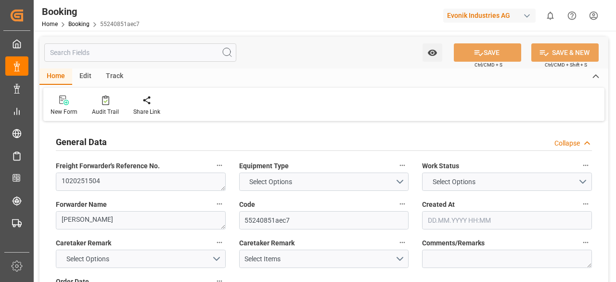
type input "7001227757"
type input "9619933"
type input "Hapag [PERSON_NAME]"
type input "Hapag [PERSON_NAME] Aktiengesellschaft"
type input "NLRTM"
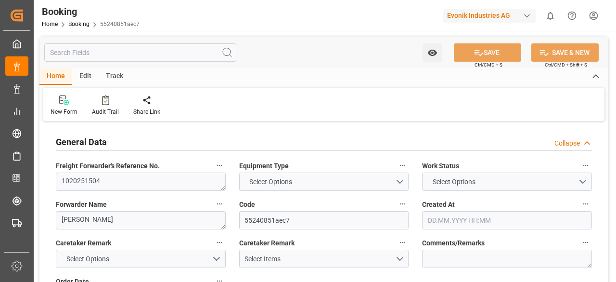
type input "MYPEN"
type input "MYTPP"
type input "[DATE] 09:42"
type input "[DATE]"
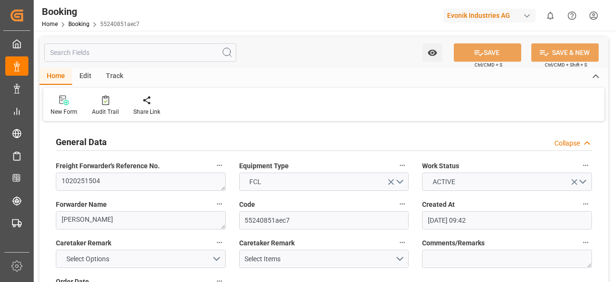
type input "[DATE]"
type input "[DATE] 00:00"
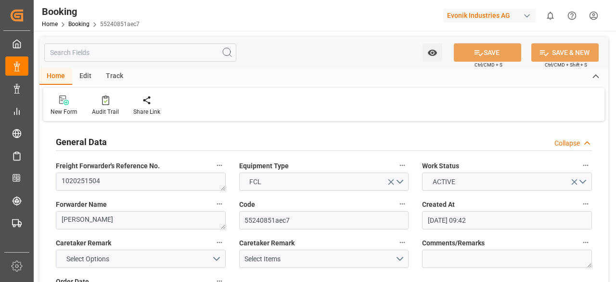
type input "[DATE] 00:00"
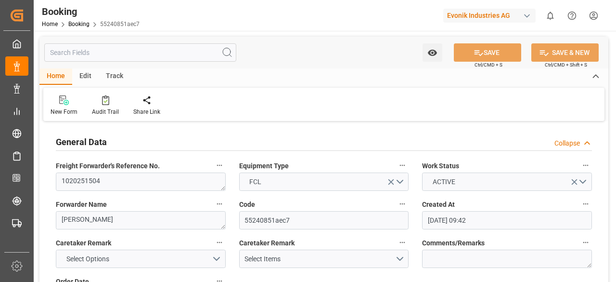
type input "[DATE] 00:00"
type input "[DATE]"
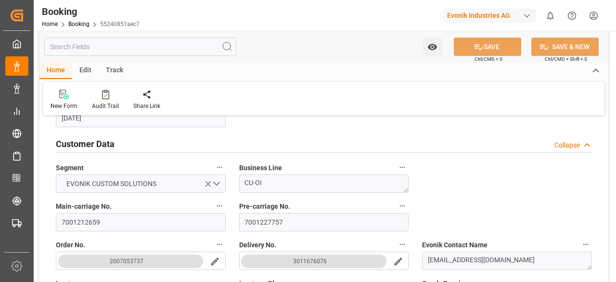
scroll to position [180, 0]
click at [102, 46] on input "text" at bounding box center [140, 47] width 192 height 18
click at [104, 89] on div "New Form Audit Trail Share Link" at bounding box center [323, 98] width 561 height 33
click at [104, 92] on icon at bounding box center [105, 95] width 7 height 10
